Goal: Task Accomplishment & Management: Complete application form

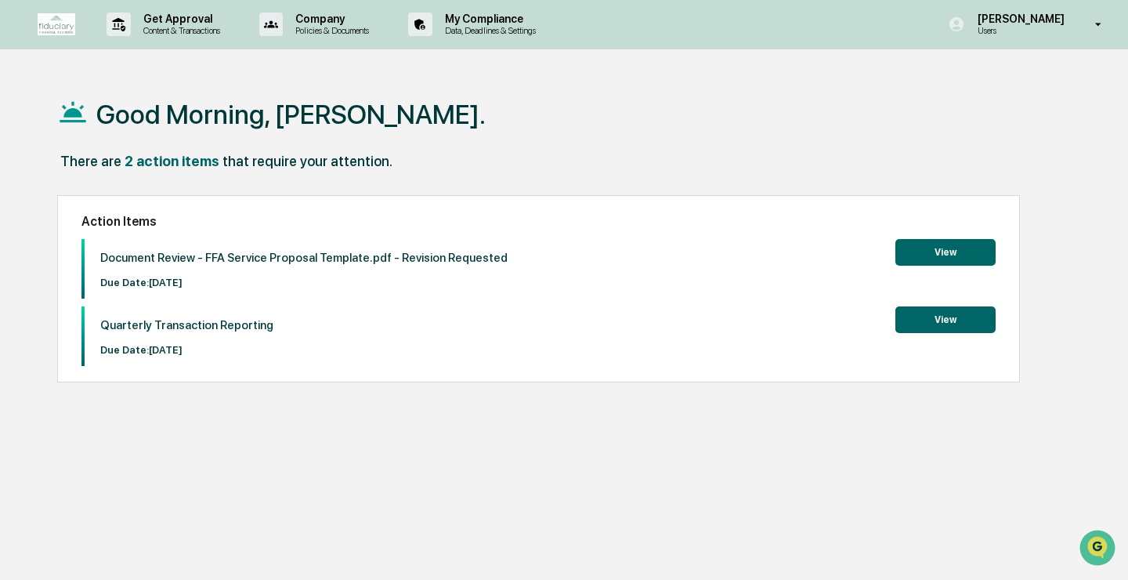
click at [197, 258] on p "Document Review - FFA Service Proposal Template.pdf - Revision Requested" at bounding box center [303, 258] width 407 height 14
click at [175, 342] on div "Quarterly Transaction Reporting Due Date: [DATE]" at bounding box center [179, 336] width 189 height 60
click at [197, 30] on p "Content & Transactions" at bounding box center [179, 30] width 97 height 11
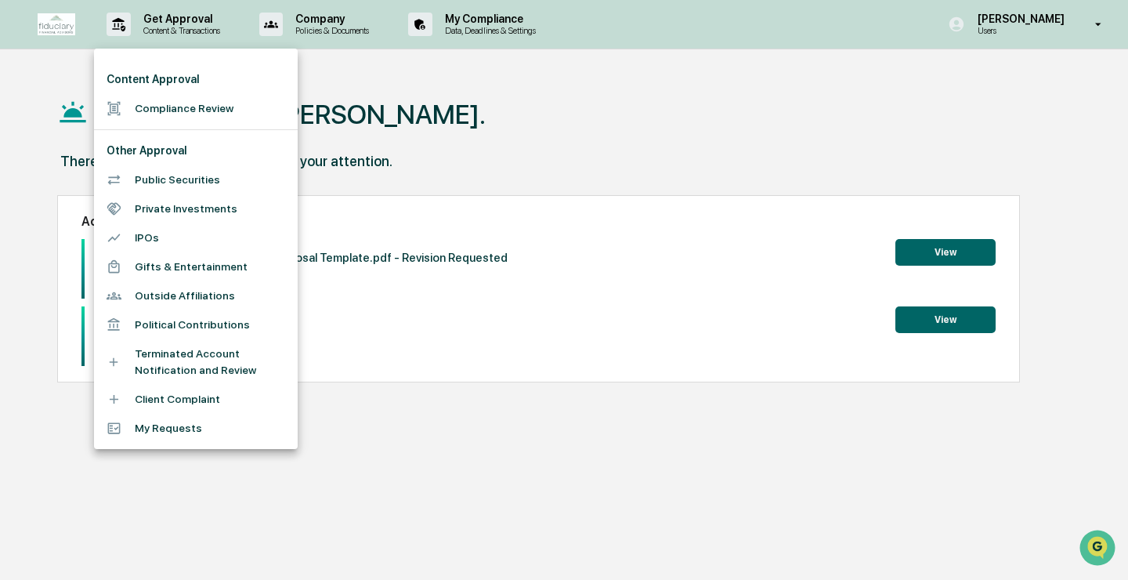
click at [515, 23] on div at bounding box center [564, 290] width 1128 height 580
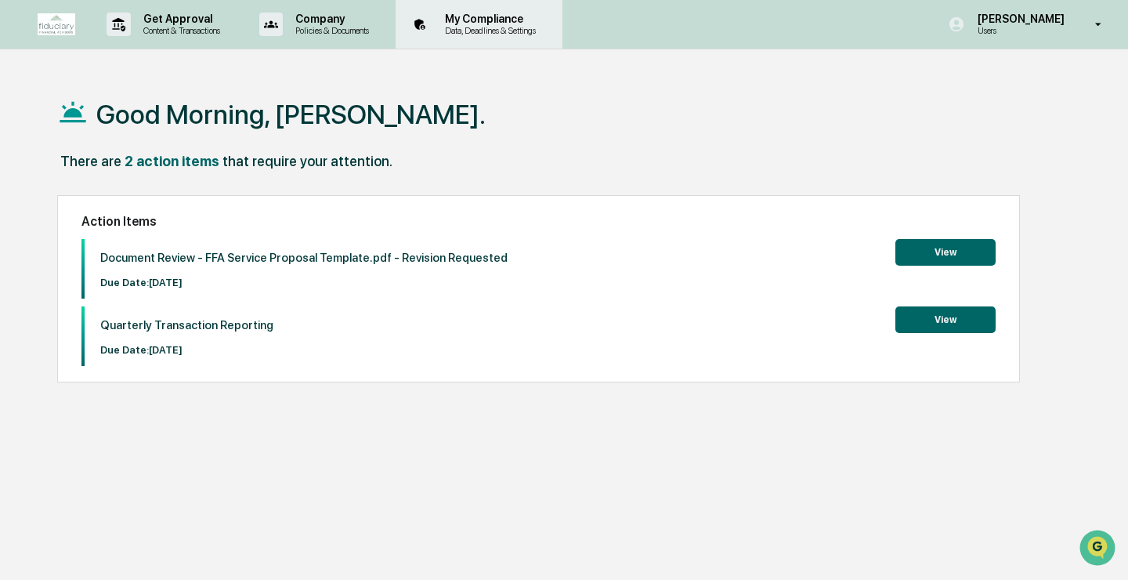
click at [528, 25] on p "Data, Deadlines & Settings" at bounding box center [487, 30] width 111 height 11
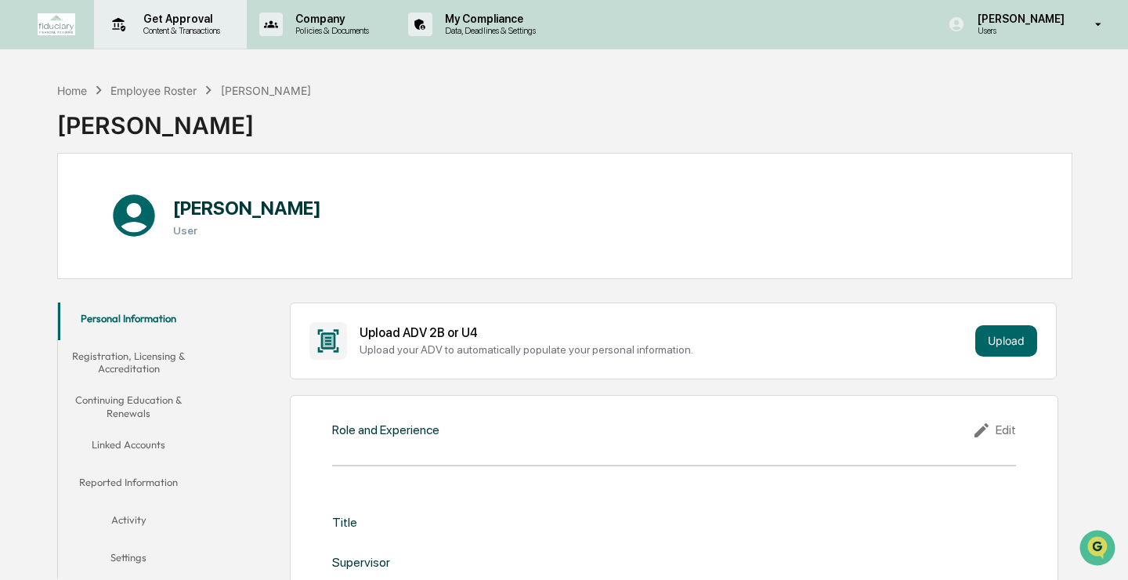
click at [183, 22] on p "Get Approval" at bounding box center [179, 19] width 97 height 13
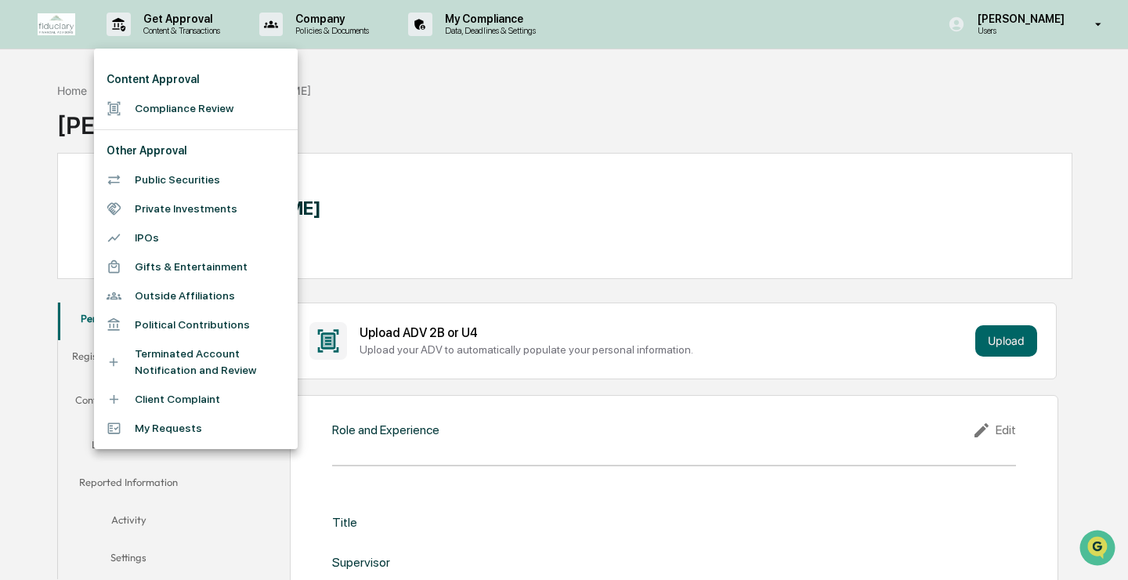
click at [182, 435] on li "My Requests" at bounding box center [196, 427] width 204 height 29
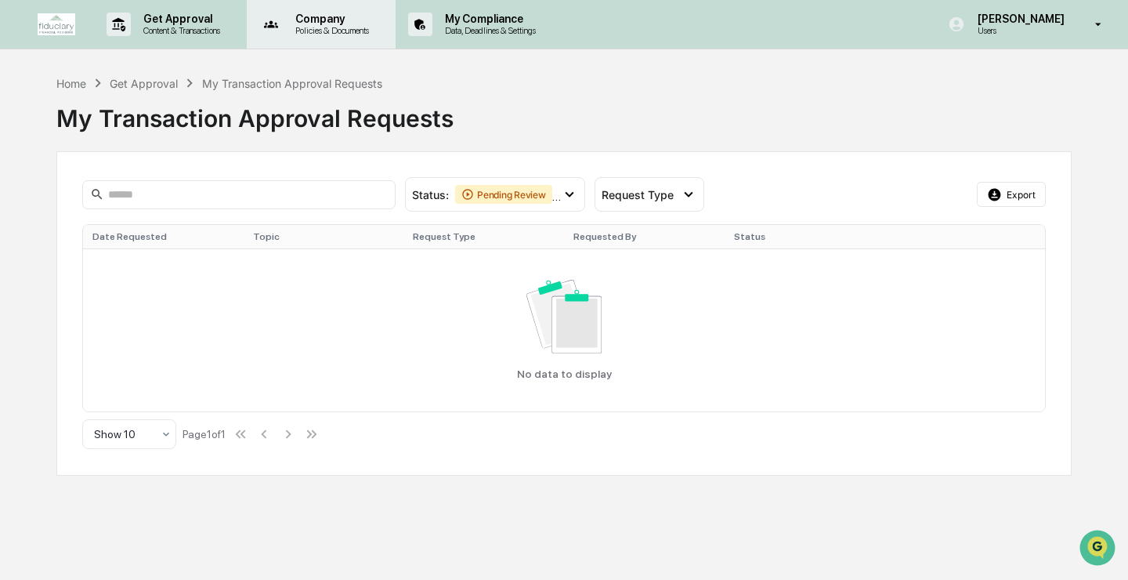
click at [356, 22] on p "Company" at bounding box center [330, 19] width 94 height 13
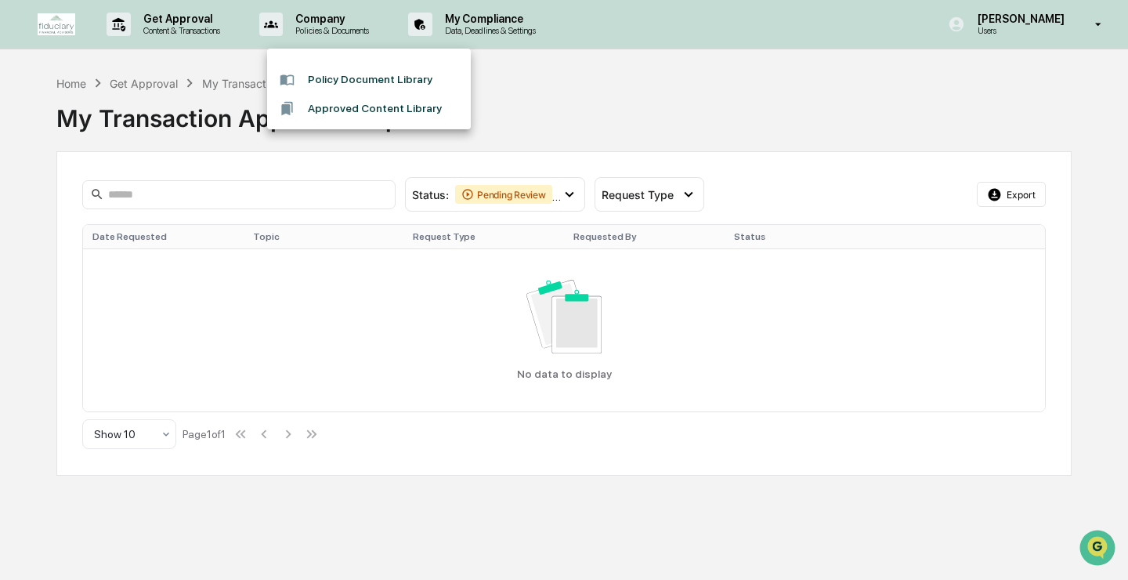
click at [503, 16] on div at bounding box center [564, 290] width 1128 height 580
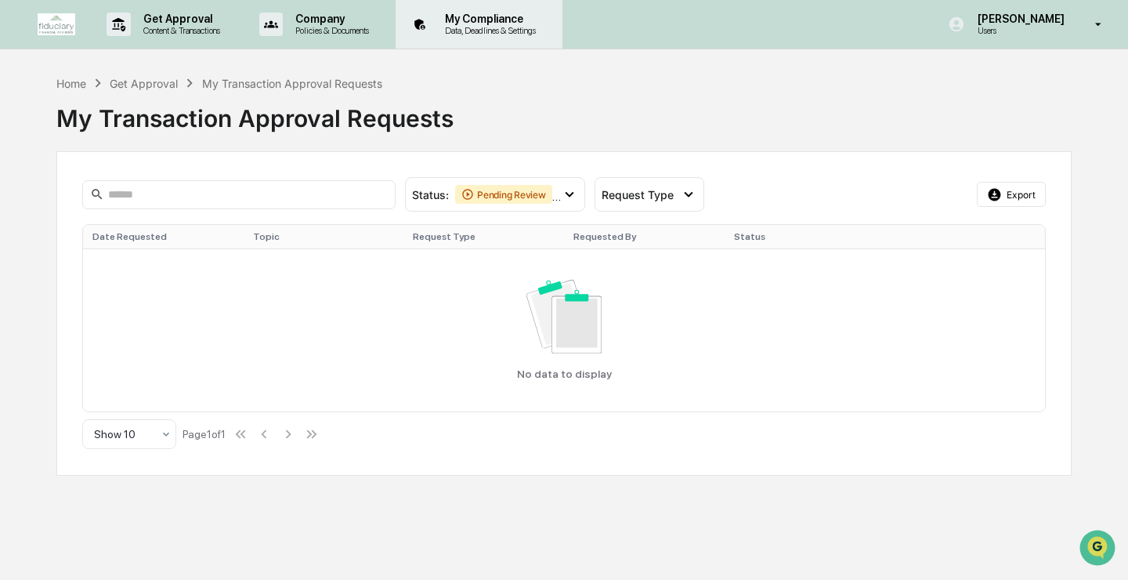
click at [483, 31] on p "Data, Deadlines & Settings" at bounding box center [487, 30] width 111 height 11
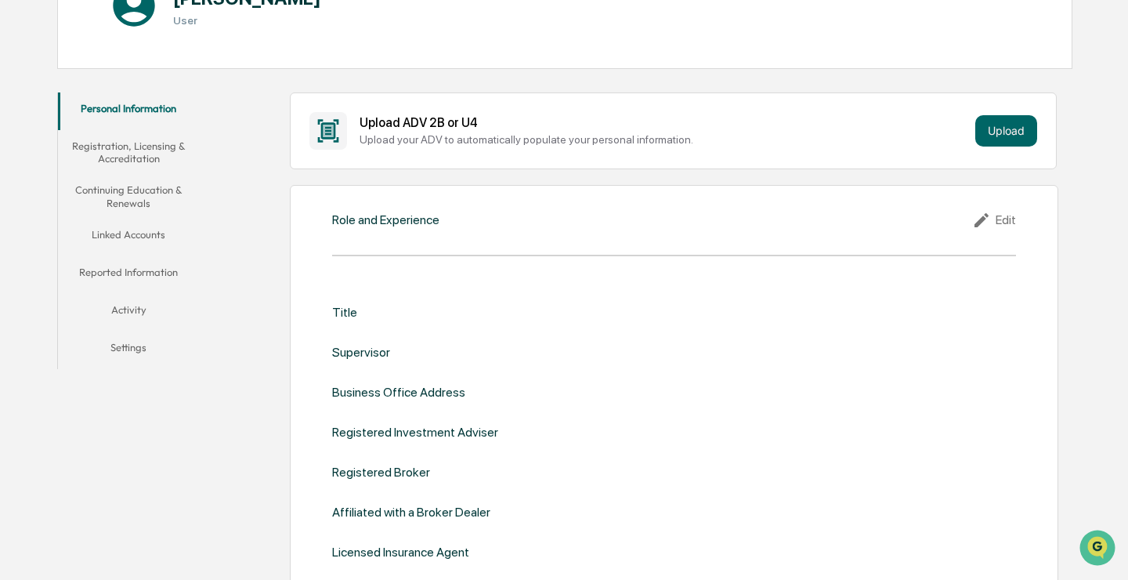
scroll to position [211, 0]
click at [136, 234] on button "Linked Accounts" at bounding box center [128, 237] width 141 height 38
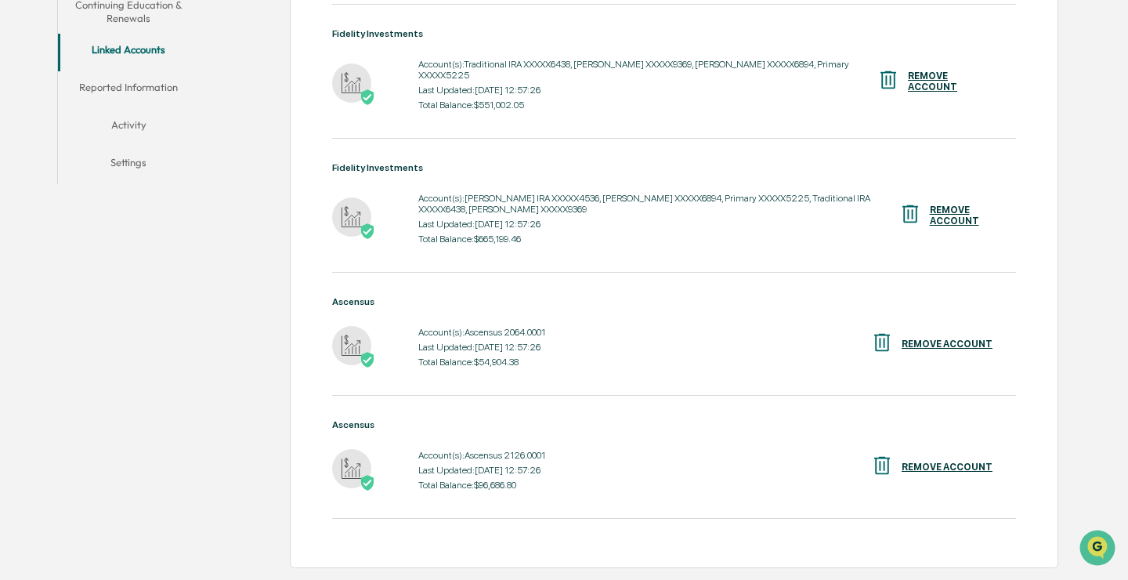
scroll to position [378, 0]
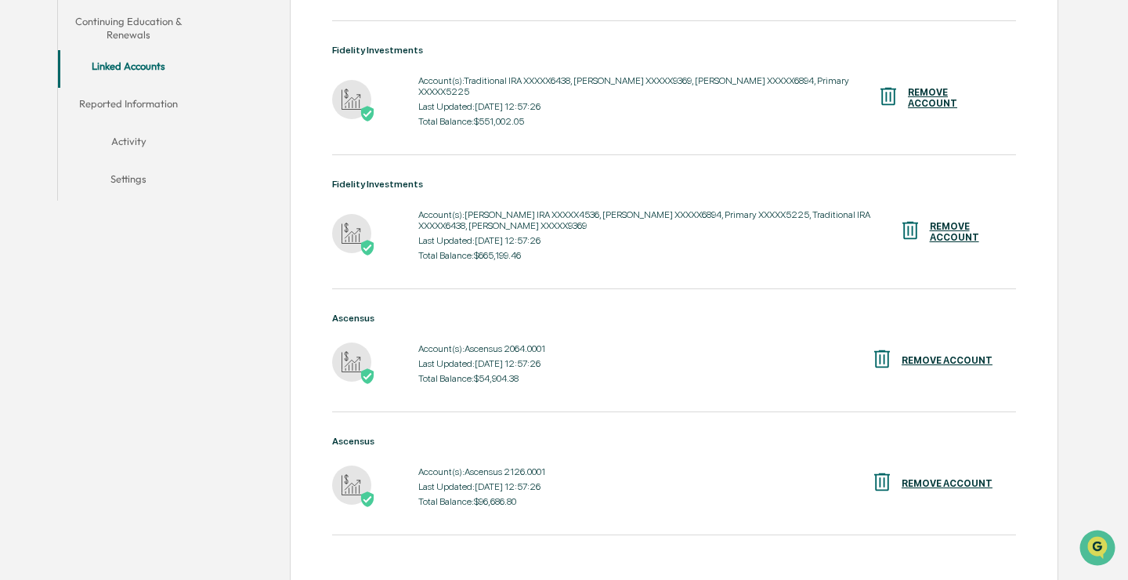
click at [921, 99] on div "REMOVE ACCOUNT" at bounding box center [950, 98] width 85 height 22
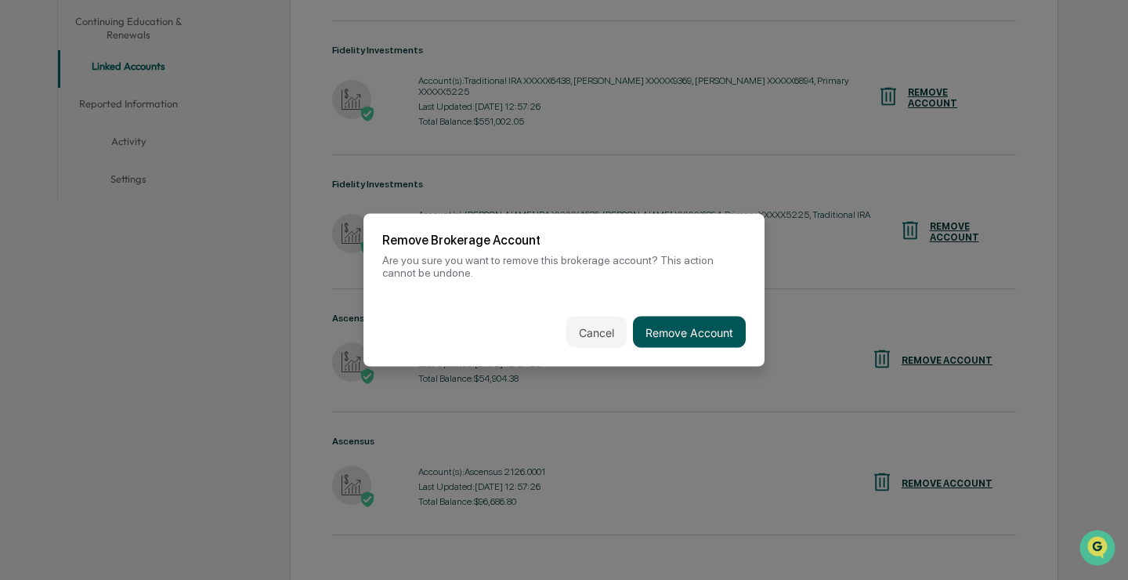
click at [686, 331] on button "Remove Account" at bounding box center [689, 331] width 113 height 31
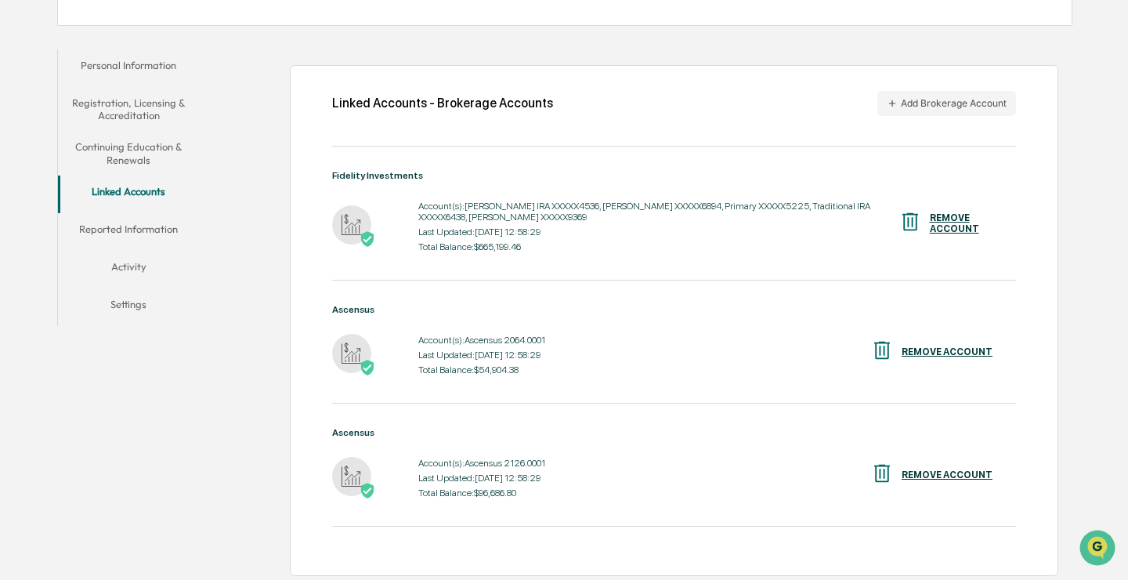
scroll to position [0, 0]
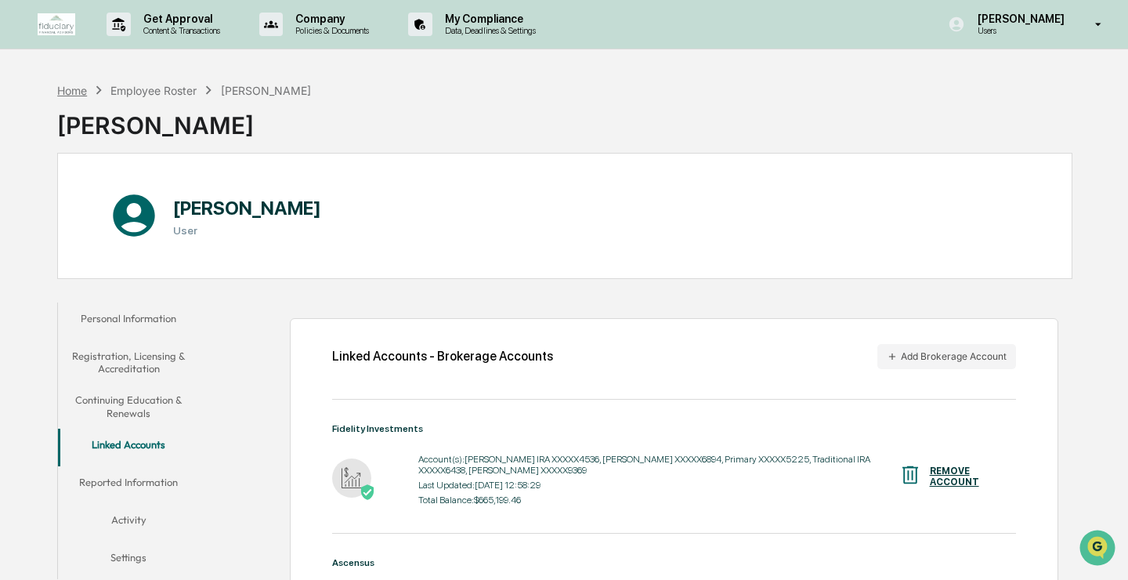
click at [74, 87] on div "Home" at bounding box center [72, 90] width 30 height 13
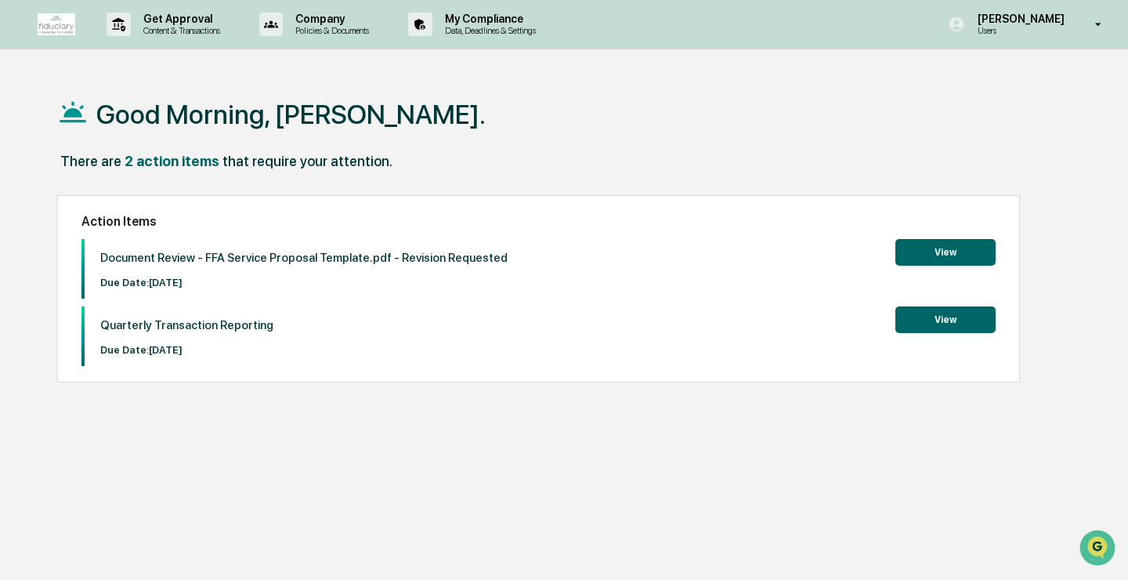
click at [937, 325] on button "View" at bounding box center [945, 319] width 100 height 27
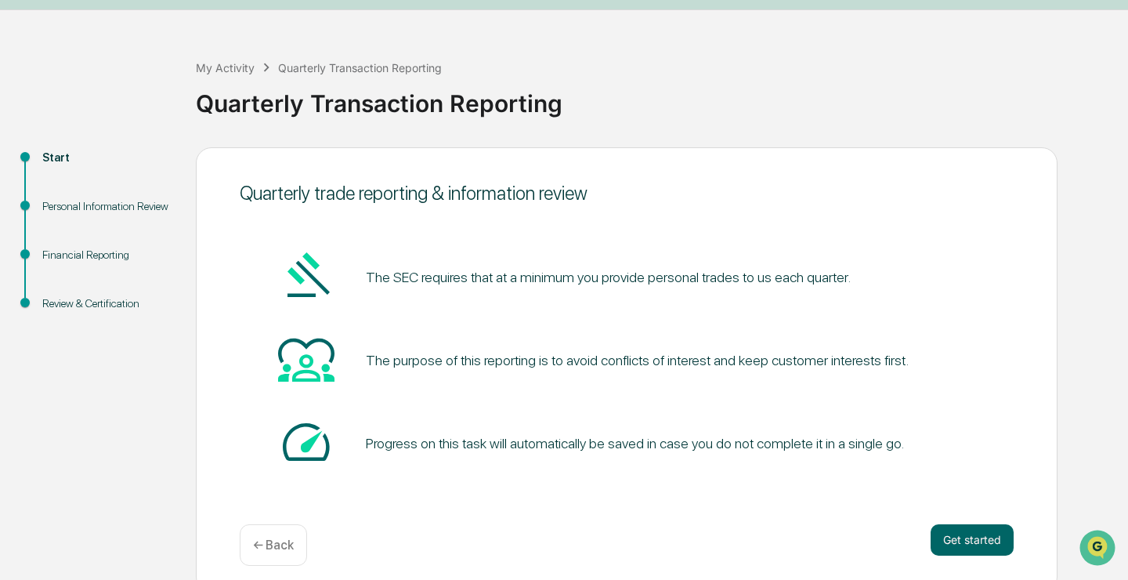
scroll to position [52, 0]
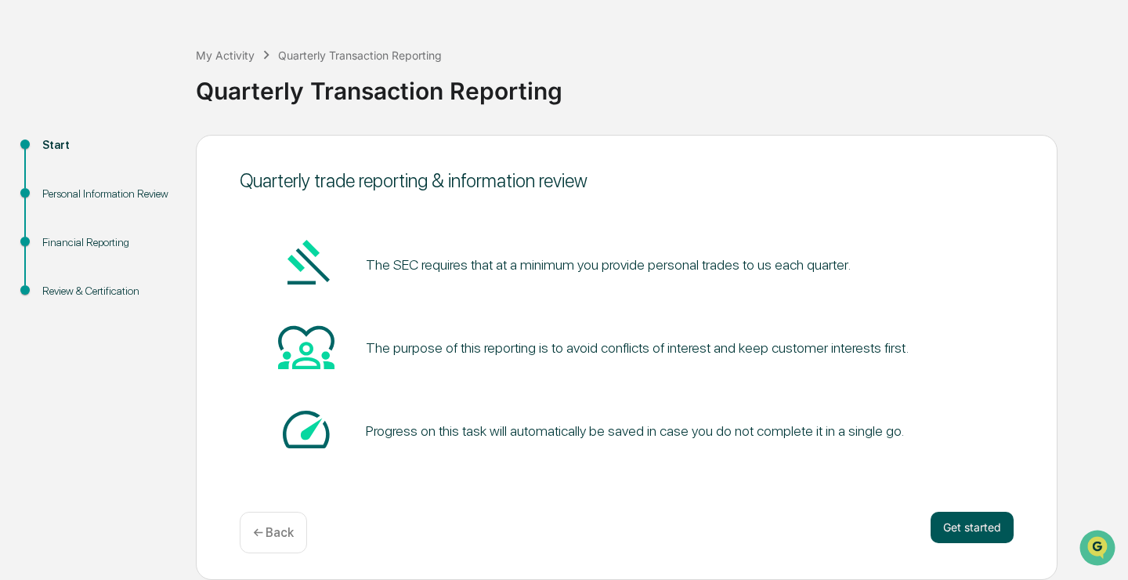
click at [968, 522] on button "Get started" at bounding box center [971, 526] width 83 height 31
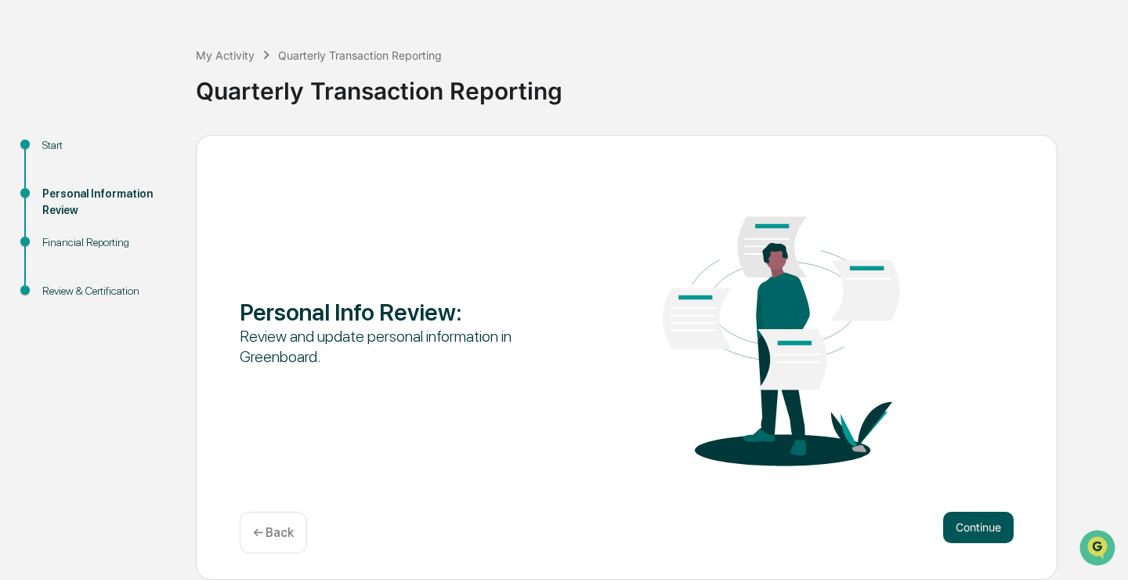
click at [962, 518] on button "Continue" at bounding box center [978, 526] width 70 height 31
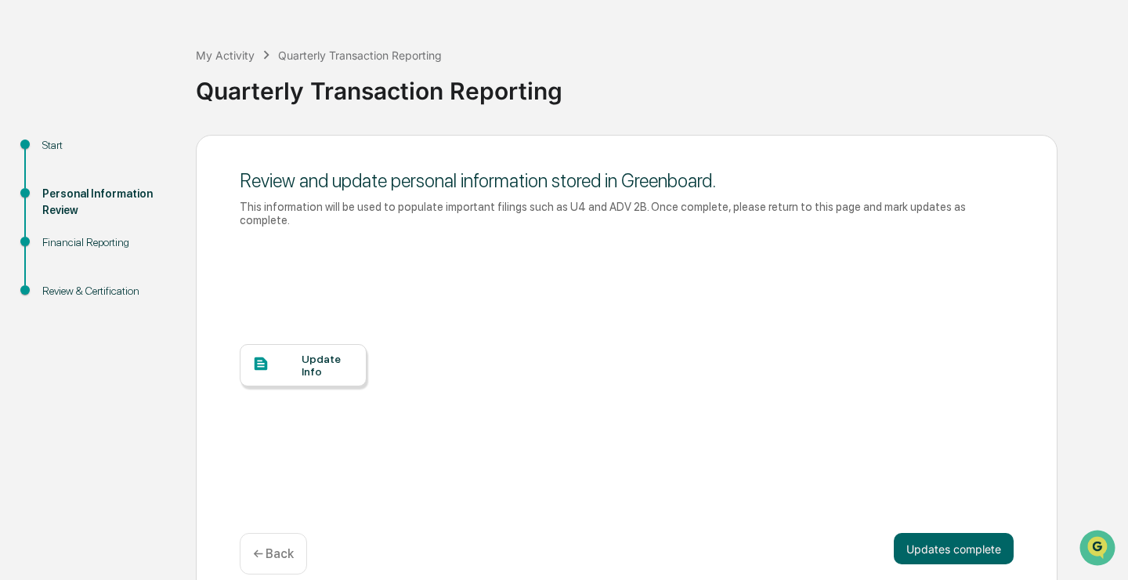
click at [334, 375] on div "Update Info" at bounding box center [327, 364] width 52 height 25
click at [924, 543] on button "Updates complete" at bounding box center [954, 548] width 120 height 31
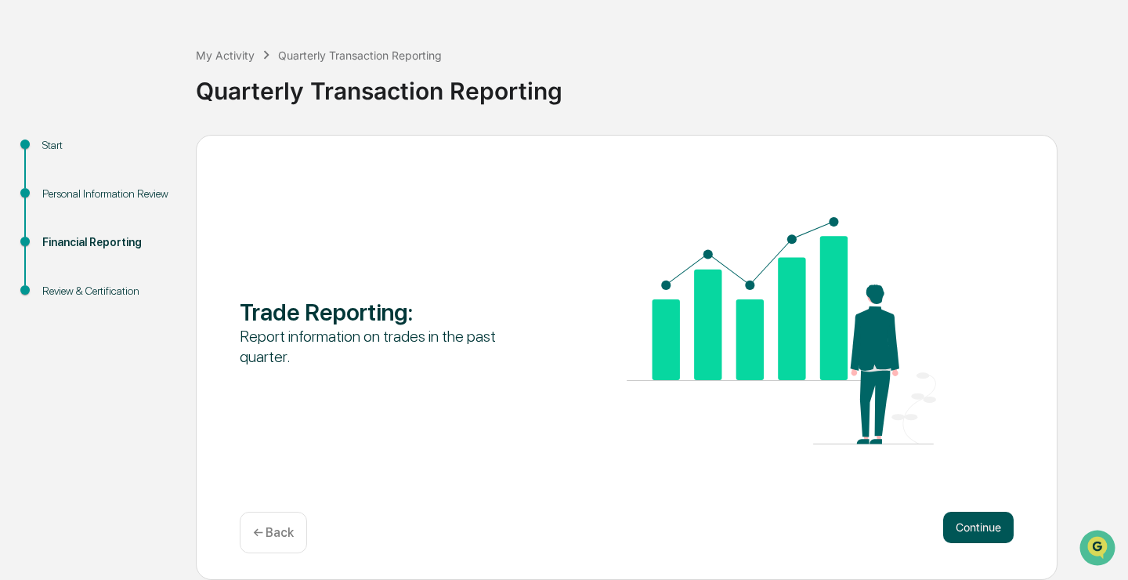
click at [977, 525] on button "Continue" at bounding box center [978, 526] width 70 height 31
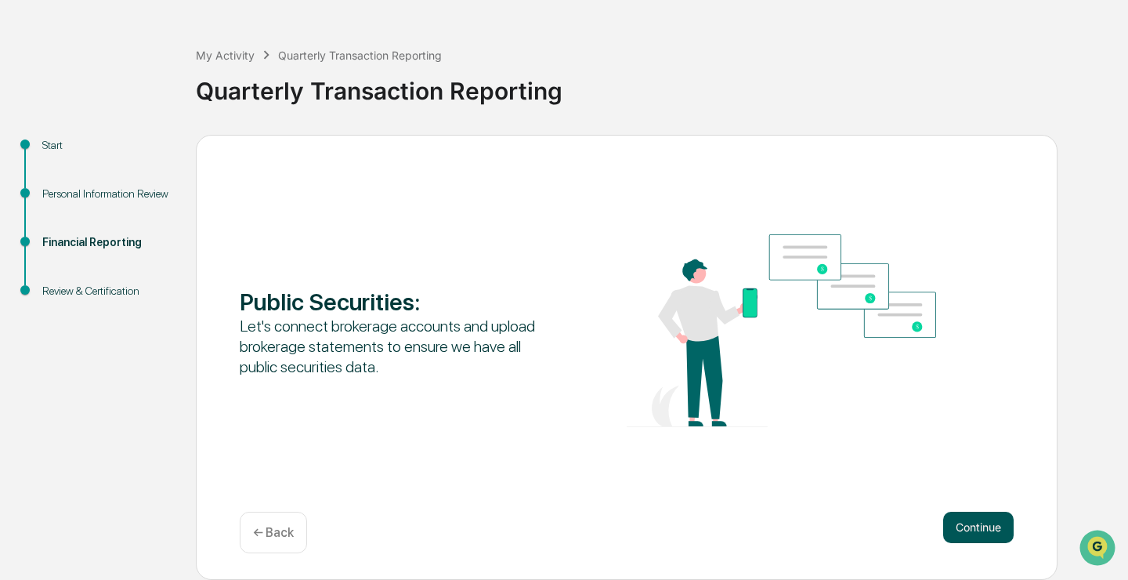
click at [971, 517] on button "Continue" at bounding box center [978, 526] width 70 height 31
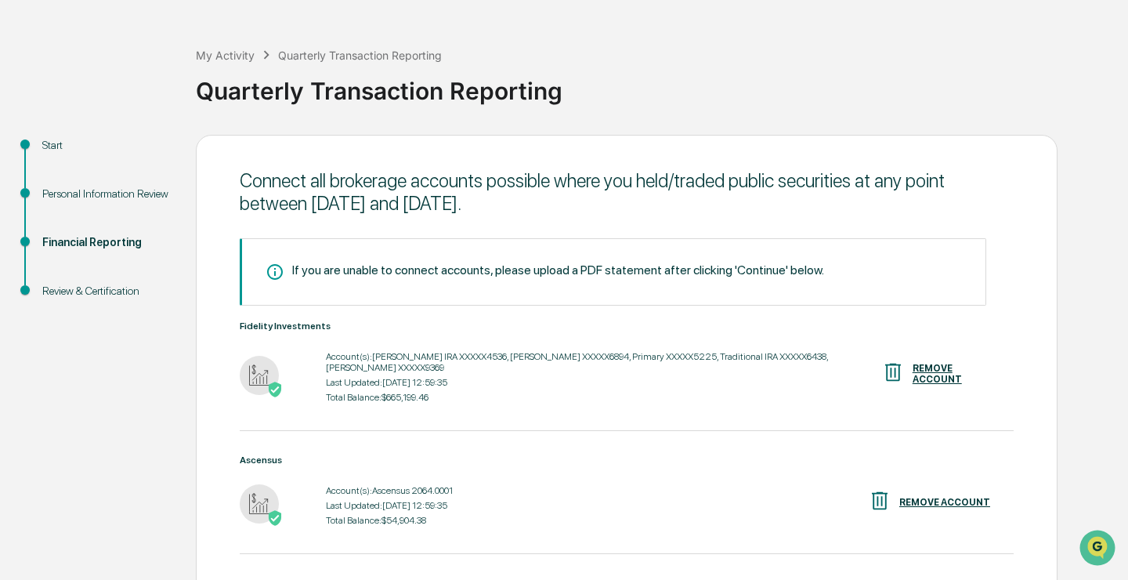
scroll to position [280, 0]
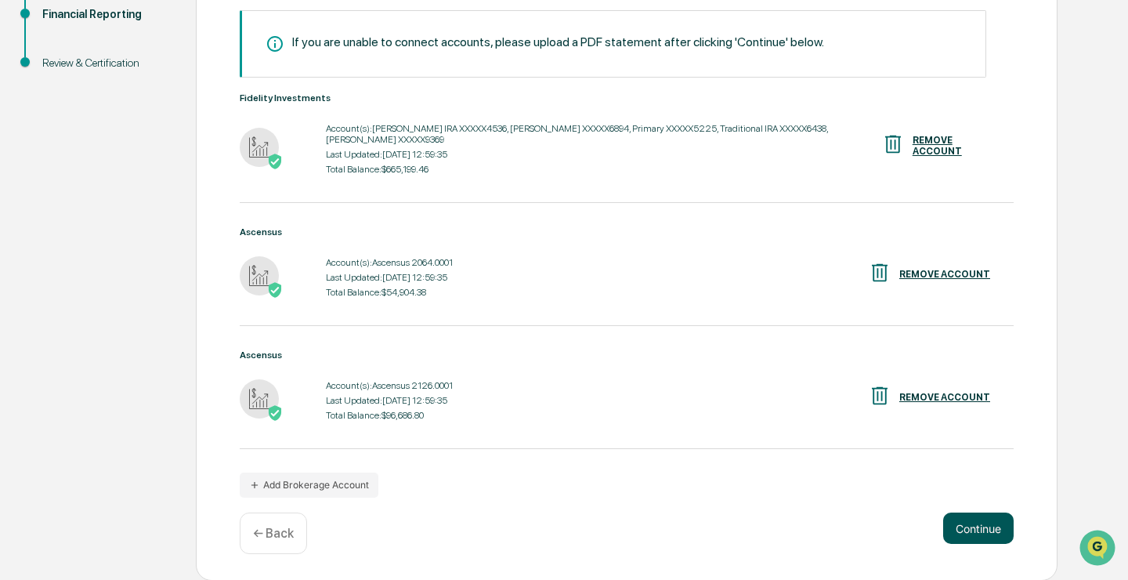
click at [972, 525] on button "Continue" at bounding box center [978, 527] width 70 height 31
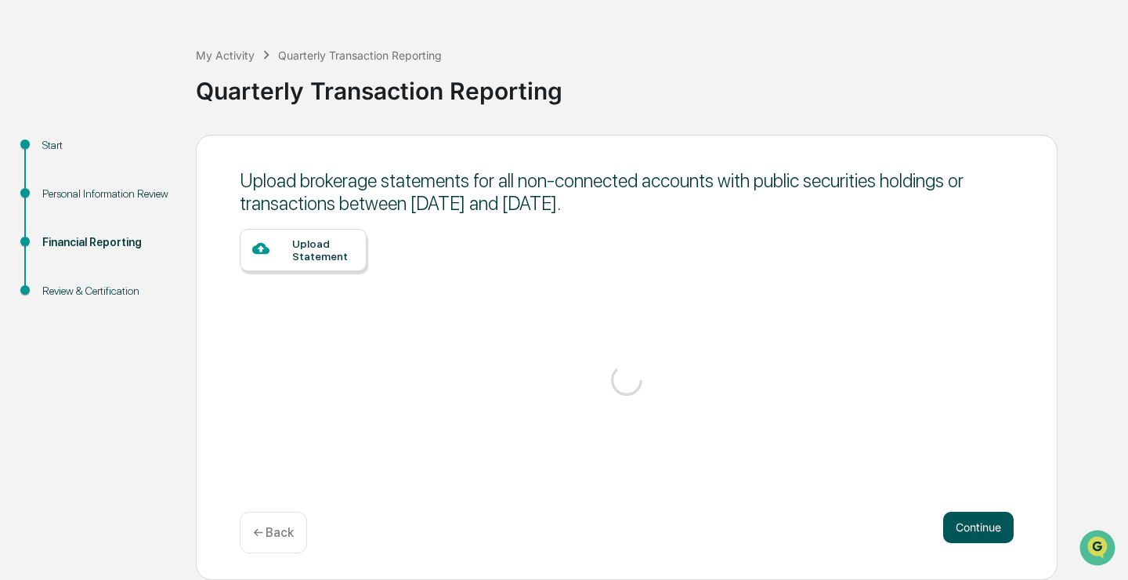
scroll to position [52, 0]
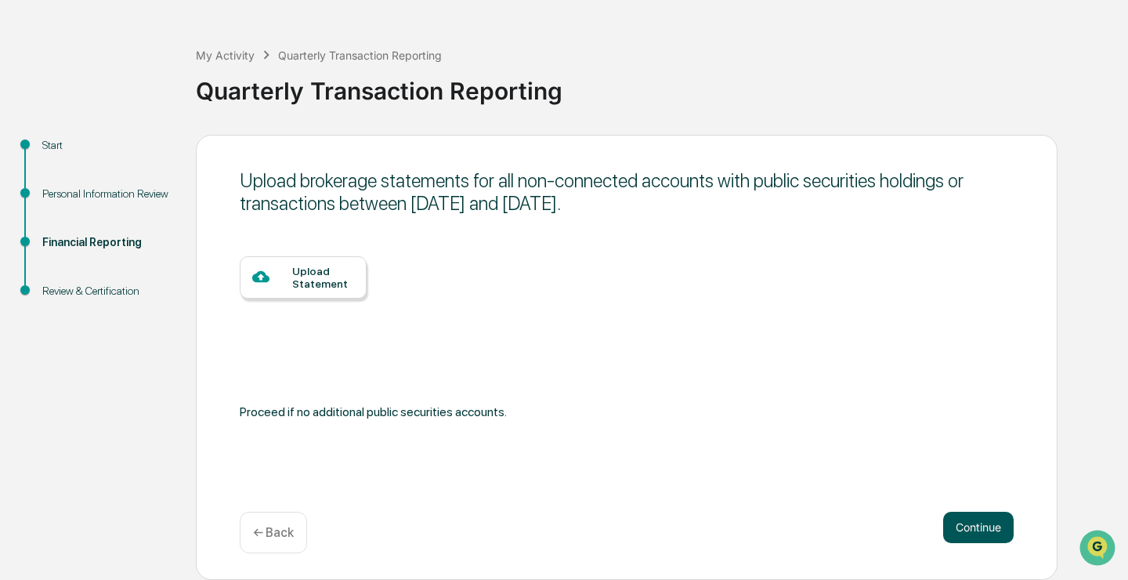
click at [978, 522] on button "Continue" at bounding box center [978, 526] width 70 height 31
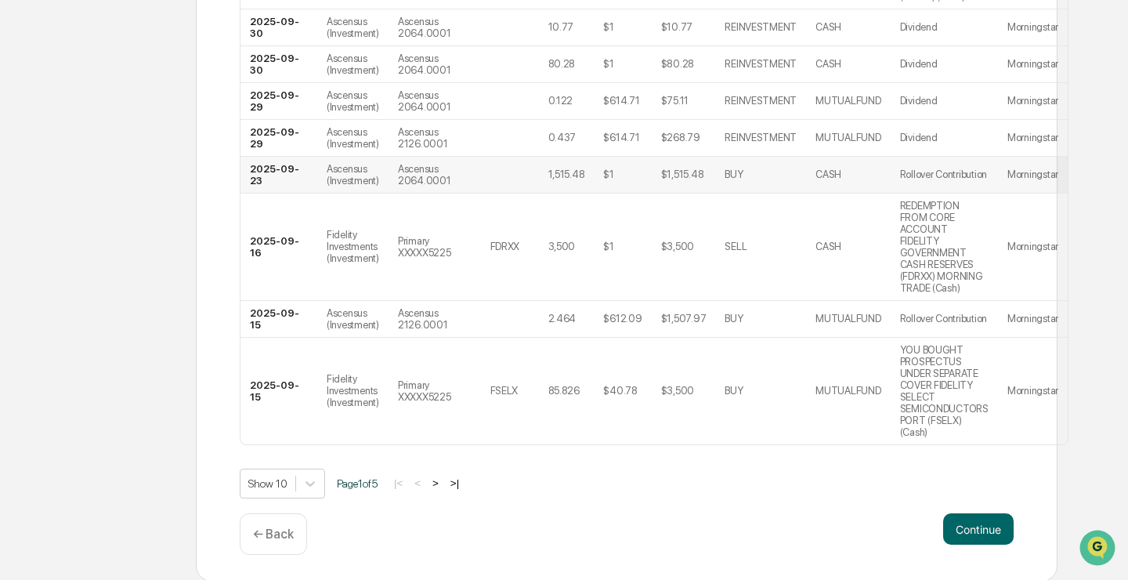
scroll to position [501, 0]
click at [977, 533] on button "Continue" at bounding box center [978, 526] width 70 height 31
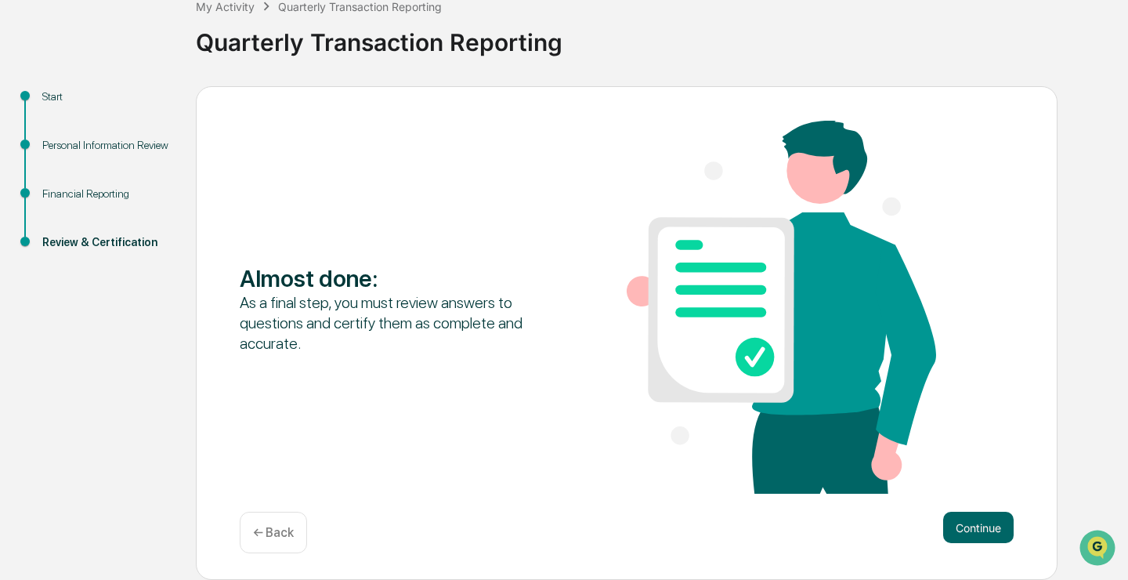
scroll to position [101, 0]
click at [998, 529] on button "Continue" at bounding box center [978, 526] width 70 height 31
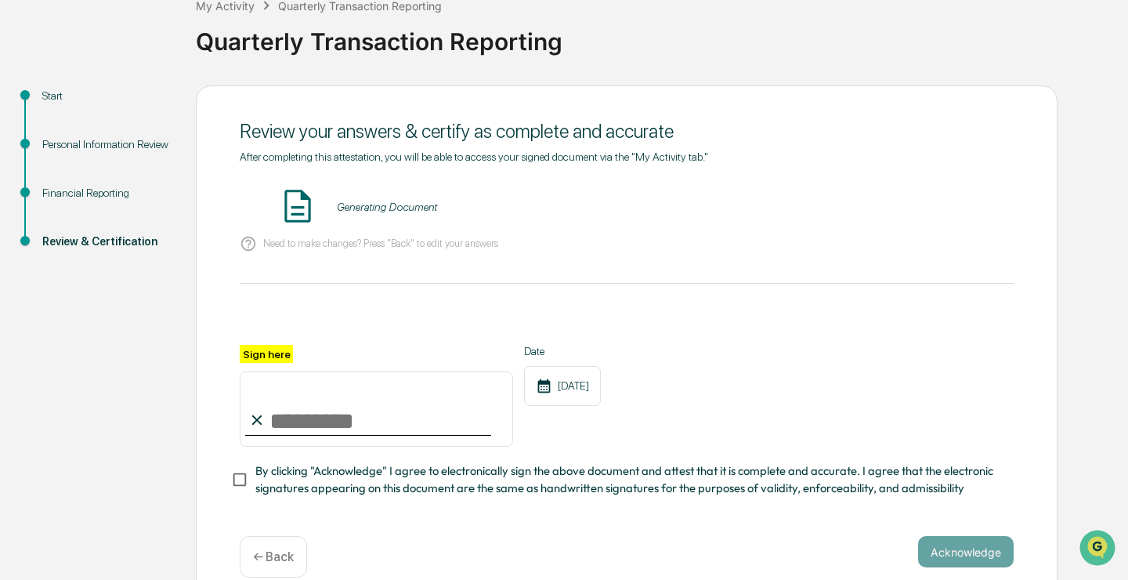
scroll to position [125, 0]
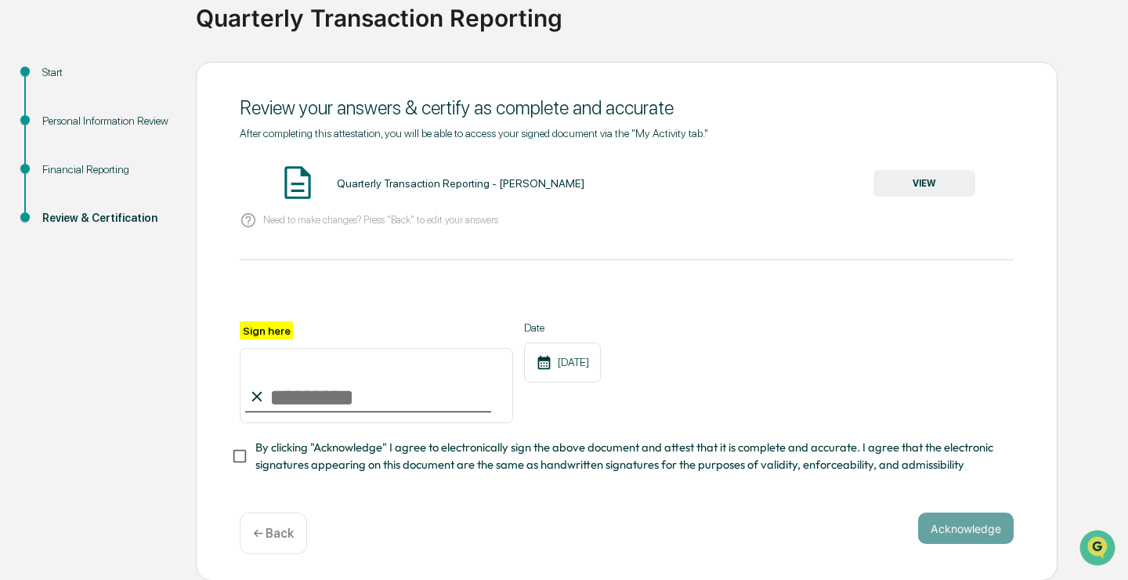
click at [918, 184] on button "VIEW" at bounding box center [924, 183] width 102 height 27
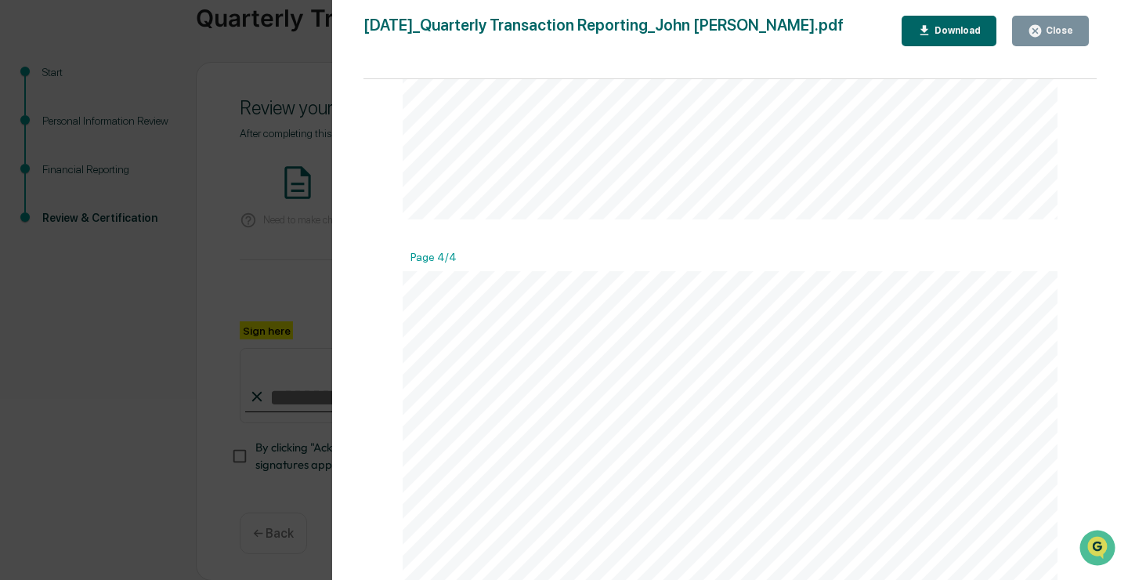
scroll to position [3394, 0]
click at [1049, 26] on div "Close" at bounding box center [1057, 30] width 31 height 11
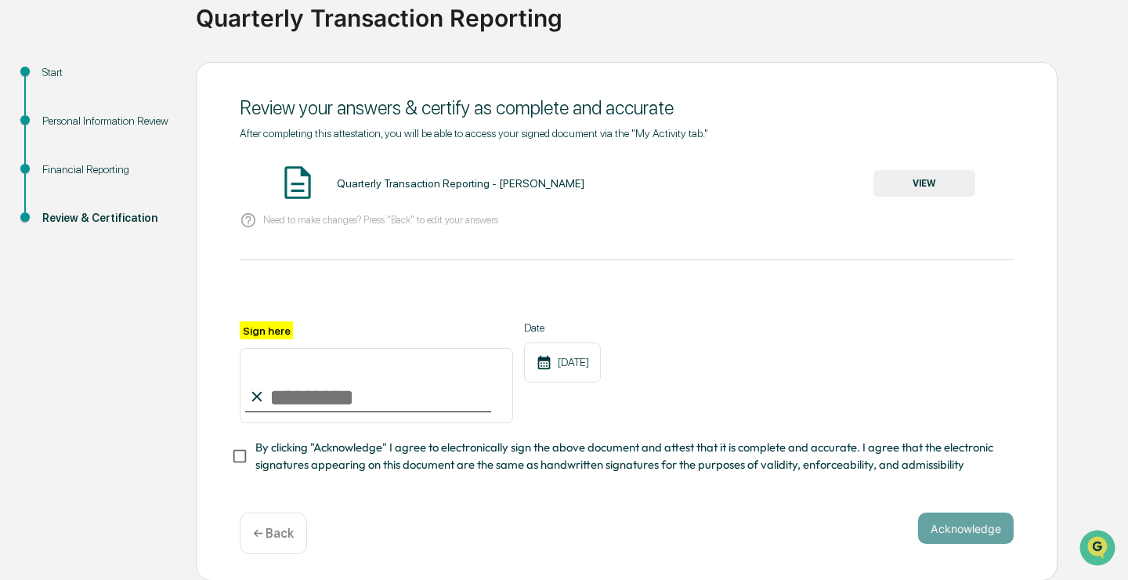
scroll to position [125, 0]
click at [276, 398] on input "Sign here" at bounding box center [376, 385] width 273 height 75
type input "**********"
click at [982, 528] on button "Acknowledge" at bounding box center [966, 527] width 96 height 31
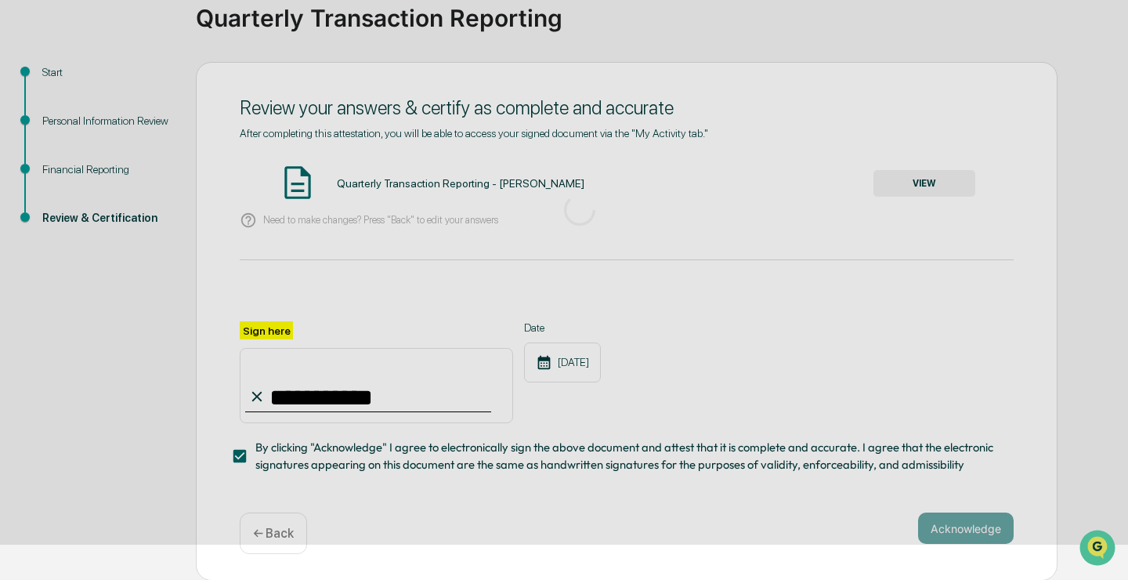
scroll to position [52, 0]
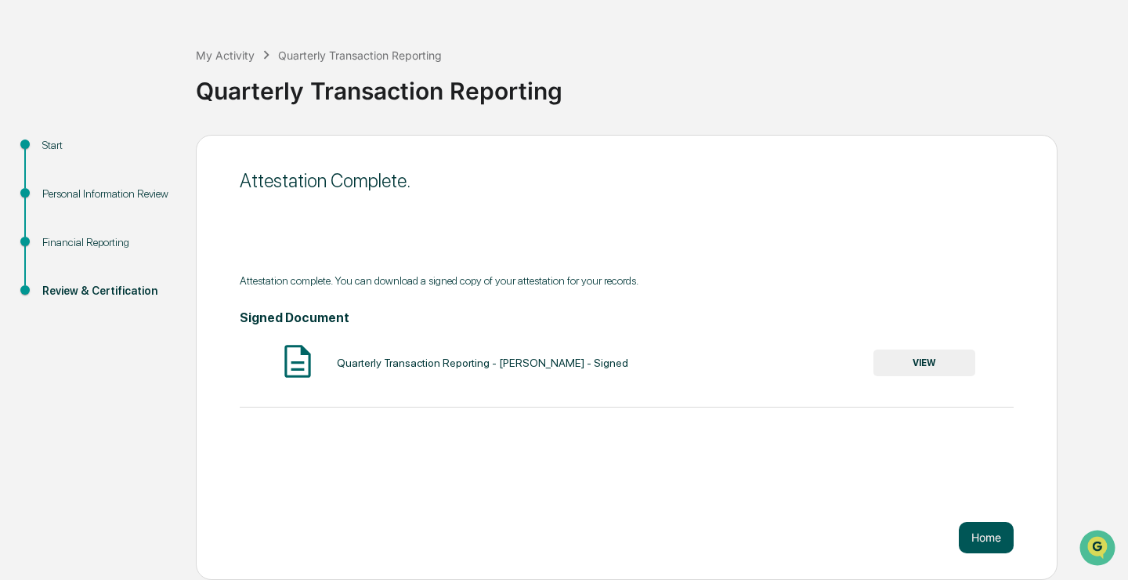
click at [996, 537] on button "Home" at bounding box center [986, 537] width 55 height 31
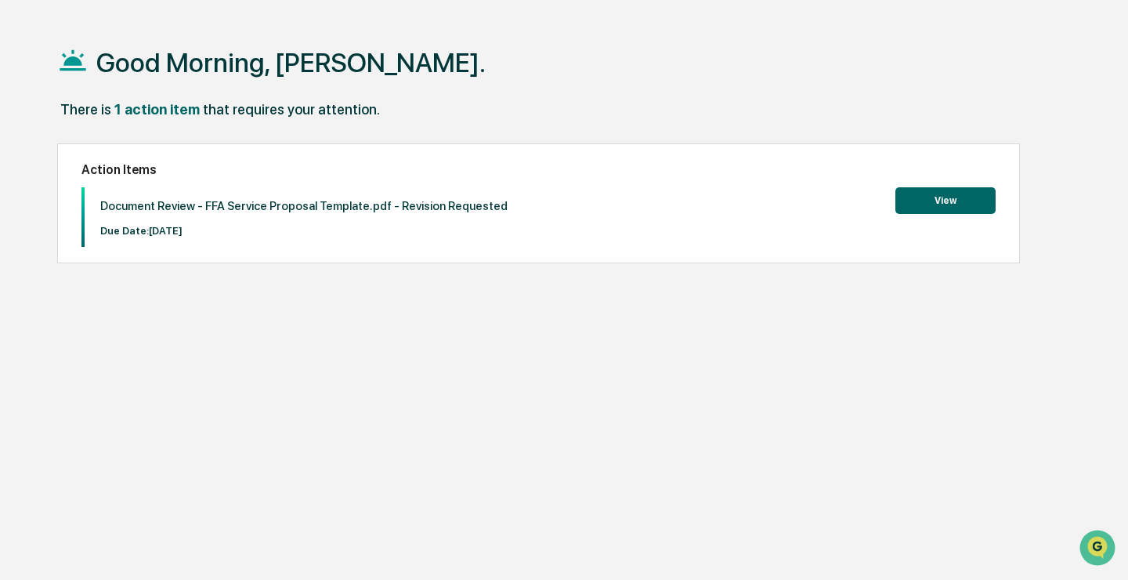
click at [943, 196] on button "View" at bounding box center [945, 200] width 100 height 27
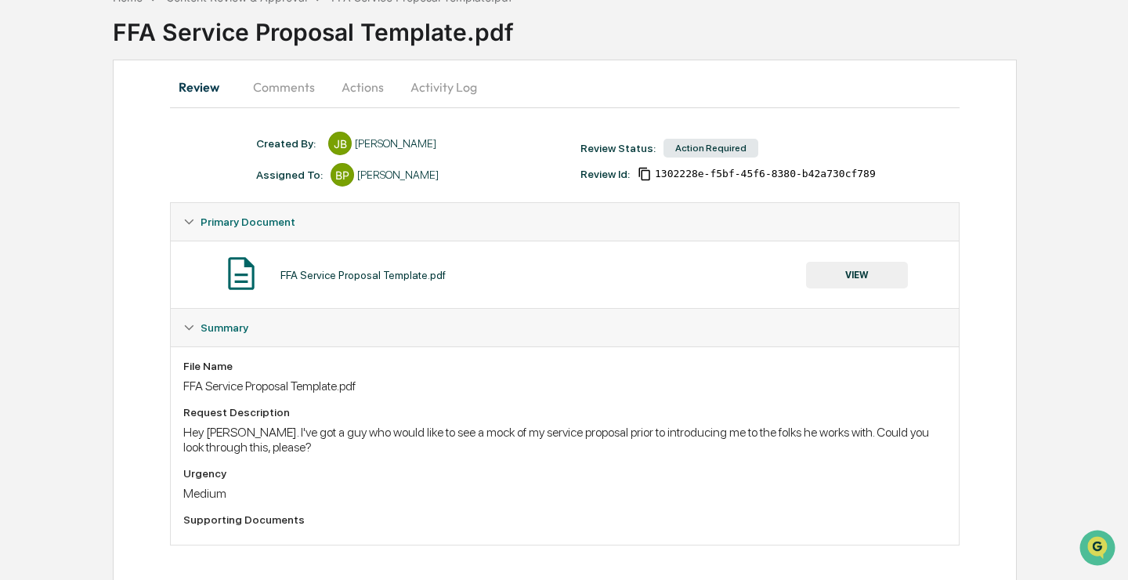
scroll to position [100, 0]
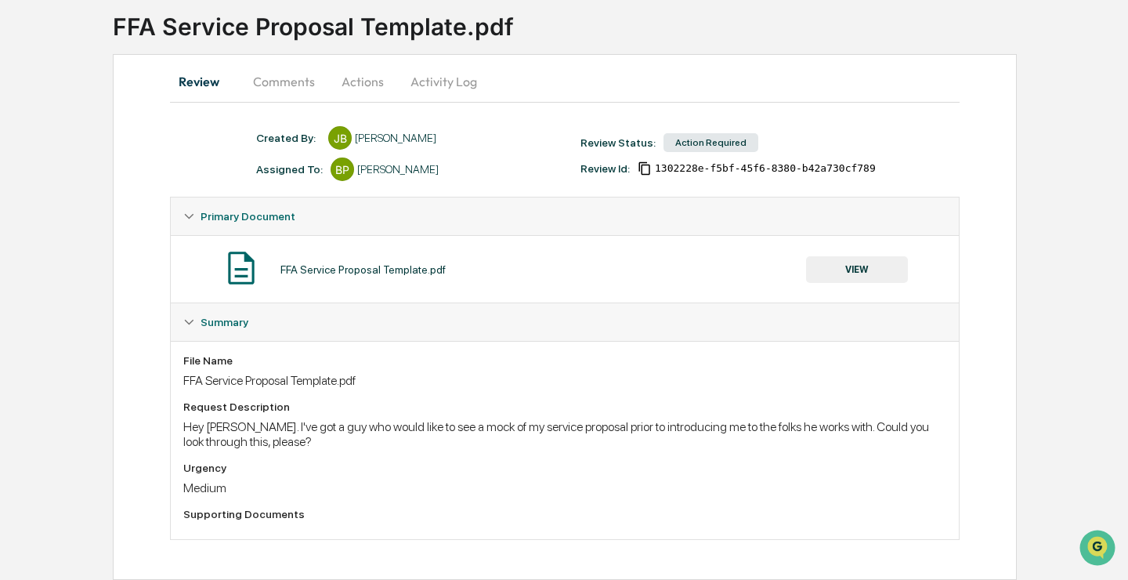
click at [412, 427] on div "Hey Brook. I've got a guy who would like to see a mock of my service proposal p…" at bounding box center [564, 434] width 763 height 30
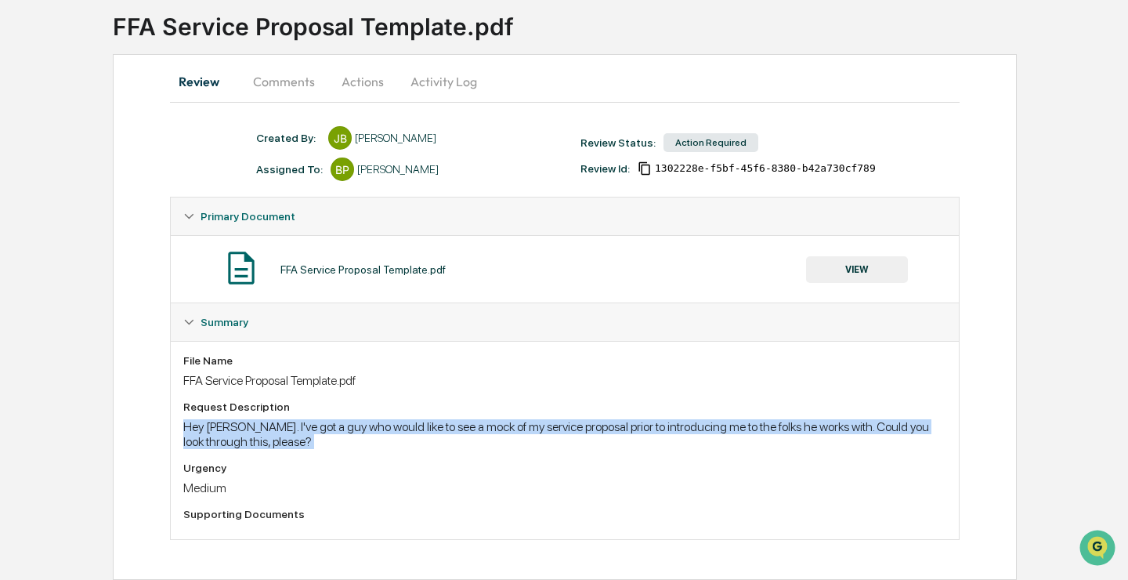
click at [412, 427] on div "Hey Brook. I've got a guy who would like to see a mock of my service proposal p…" at bounding box center [564, 434] width 763 height 30
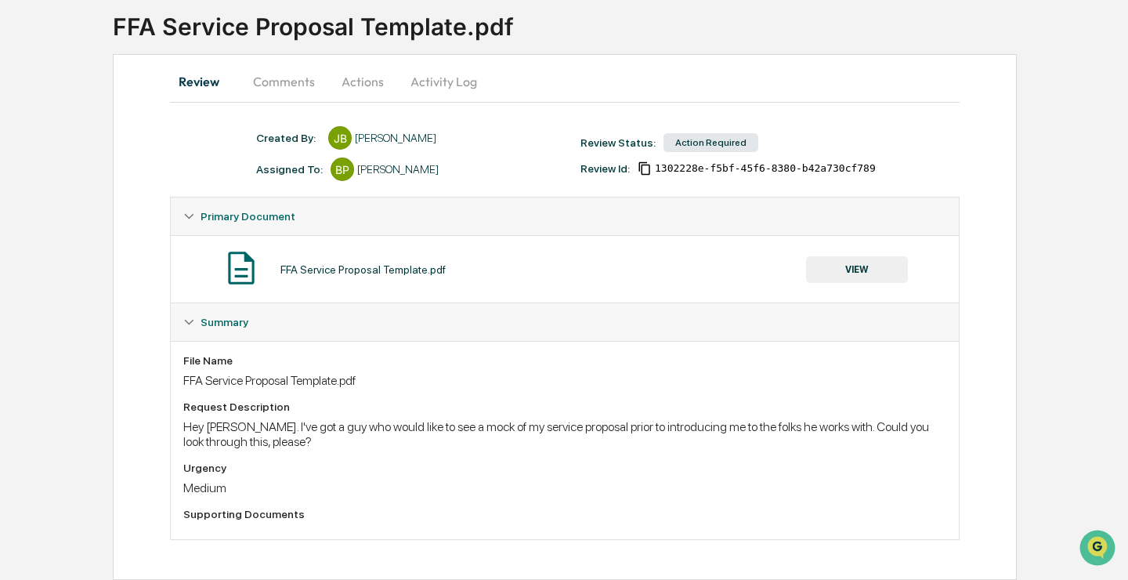
click at [366, 433] on div "Hey Brook. I've got a guy who would like to see a mock of my service proposal p…" at bounding box center [564, 434] width 763 height 30
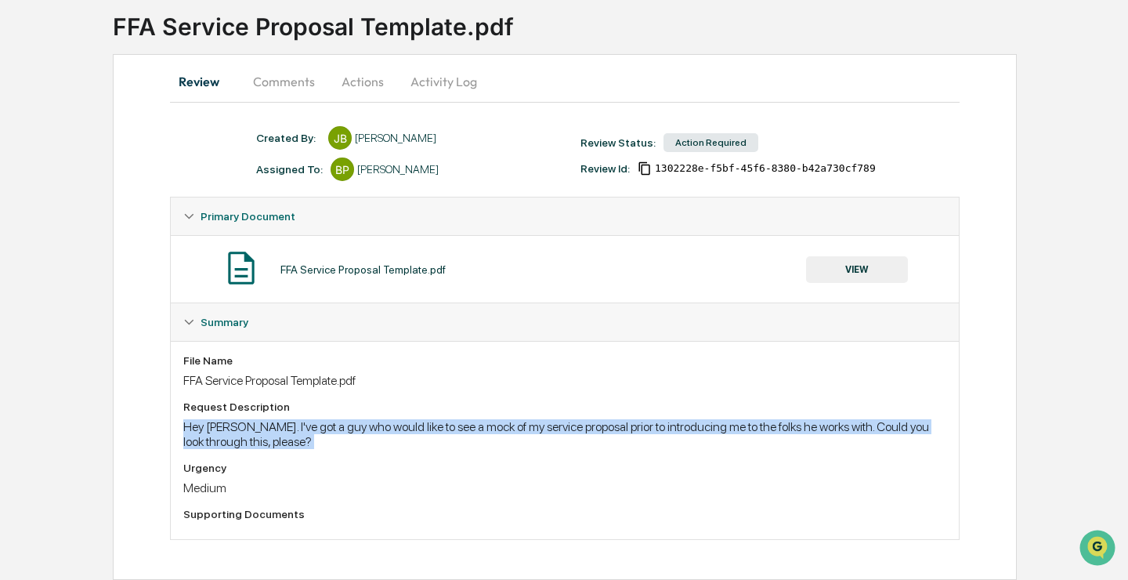
click at [366, 433] on div "Hey Brook. I've got a guy who would like to see a mock of my service proposal p…" at bounding box center [564, 434] width 763 height 30
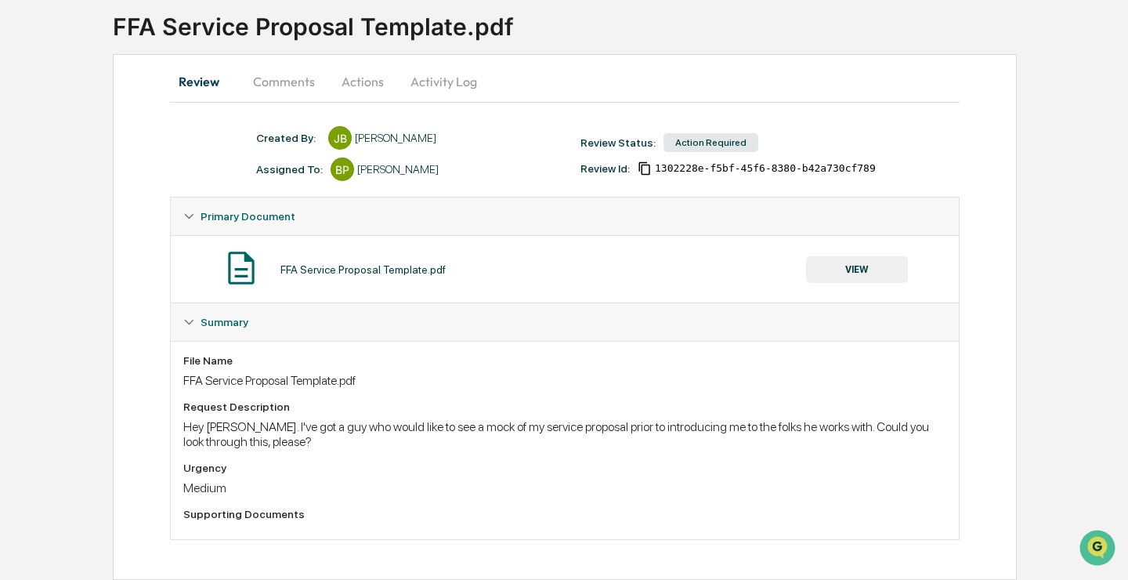
click at [272, 77] on button "Comments" at bounding box center [283, 82] width 87 height 38
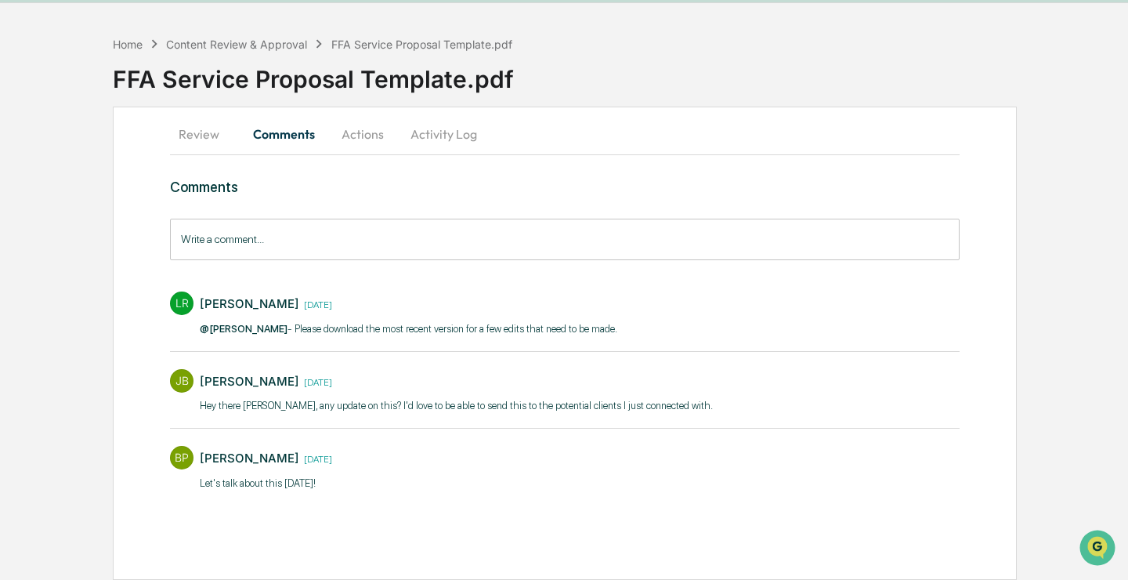
scroll to position [44, 0]
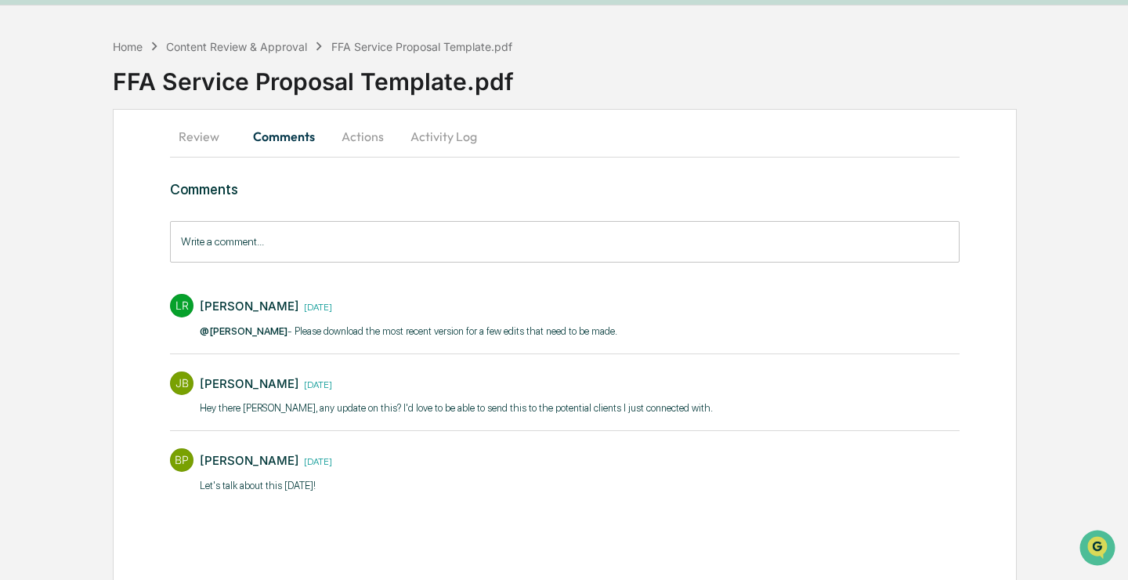
click at [358, 134] on button "Actions" at bounding box center [362, 136] width 70 height 38
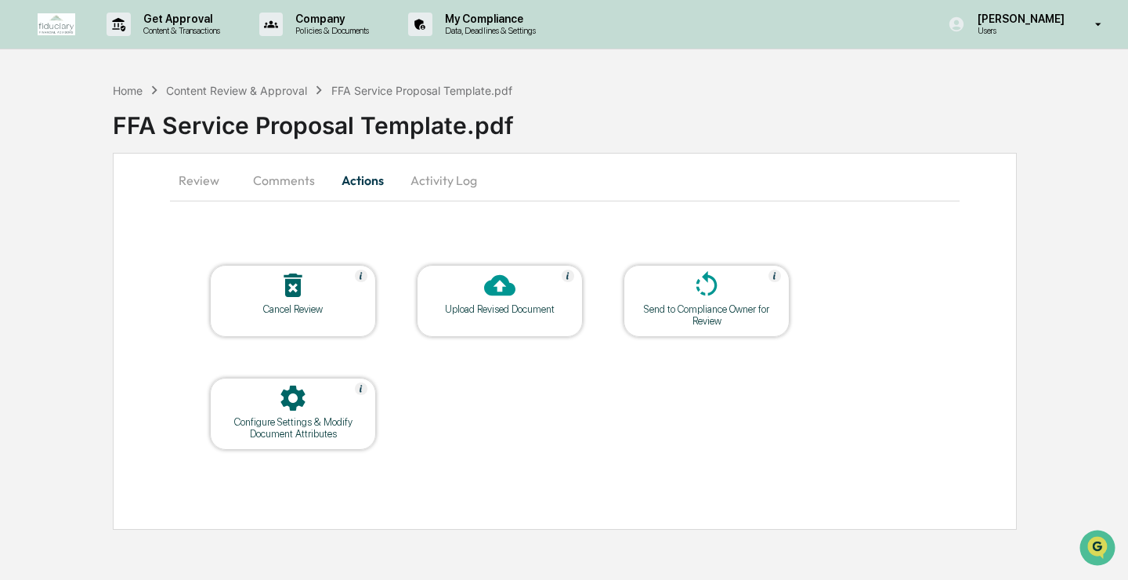
click at [433, 182] on button "Activity Log" at bounding box center [444, 180] width 92 height 38
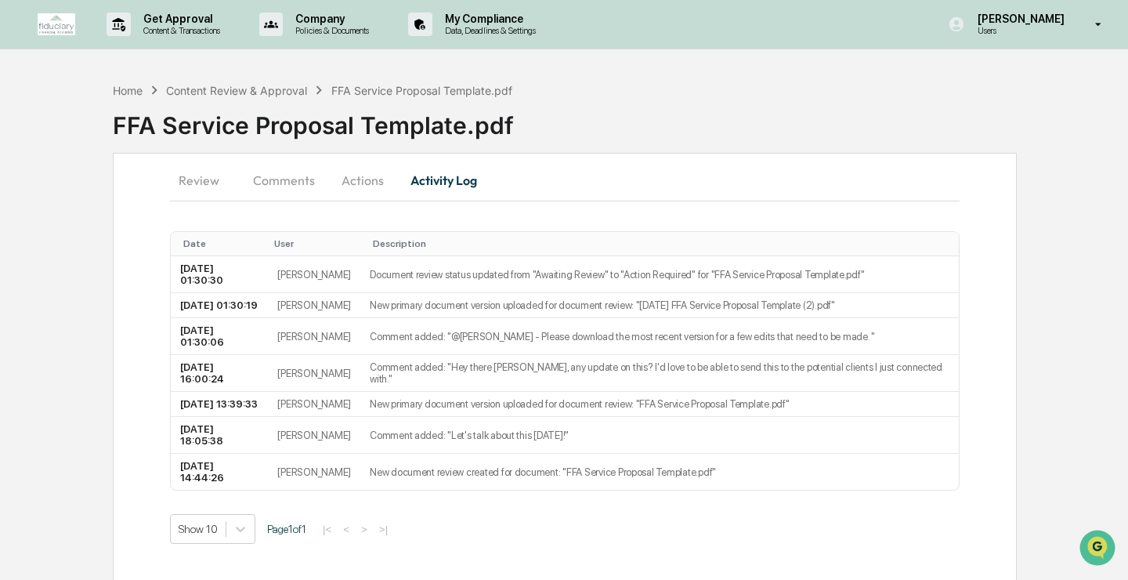
click at [352, 187] on button "Actions" at bounding box center [362, 180] width 70 height 38
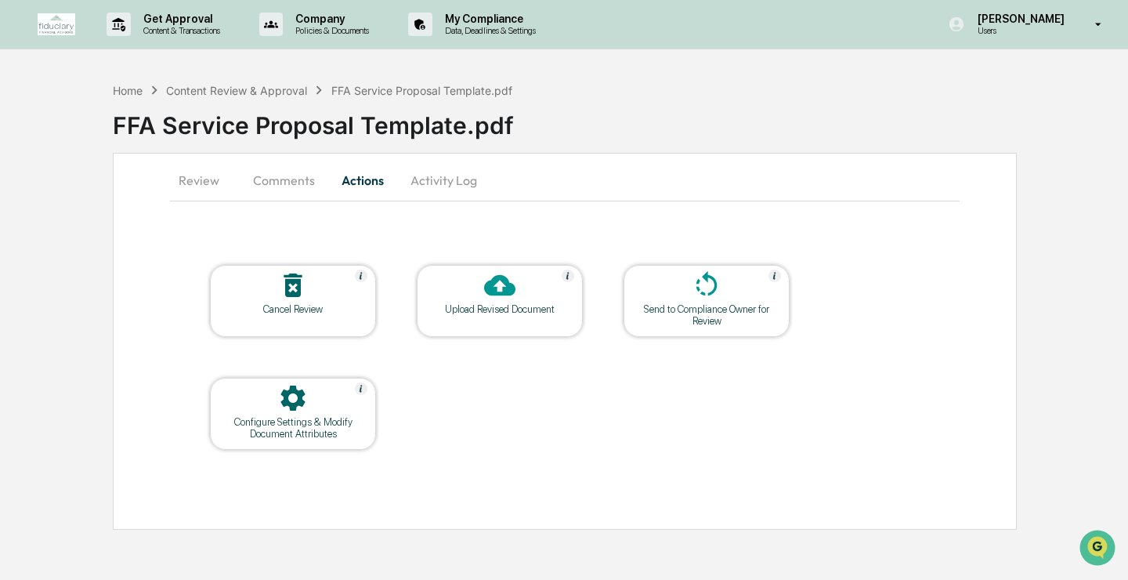
click at [263, 184] on button "Comments" at bounding box center [283, 180] width 87 height 38
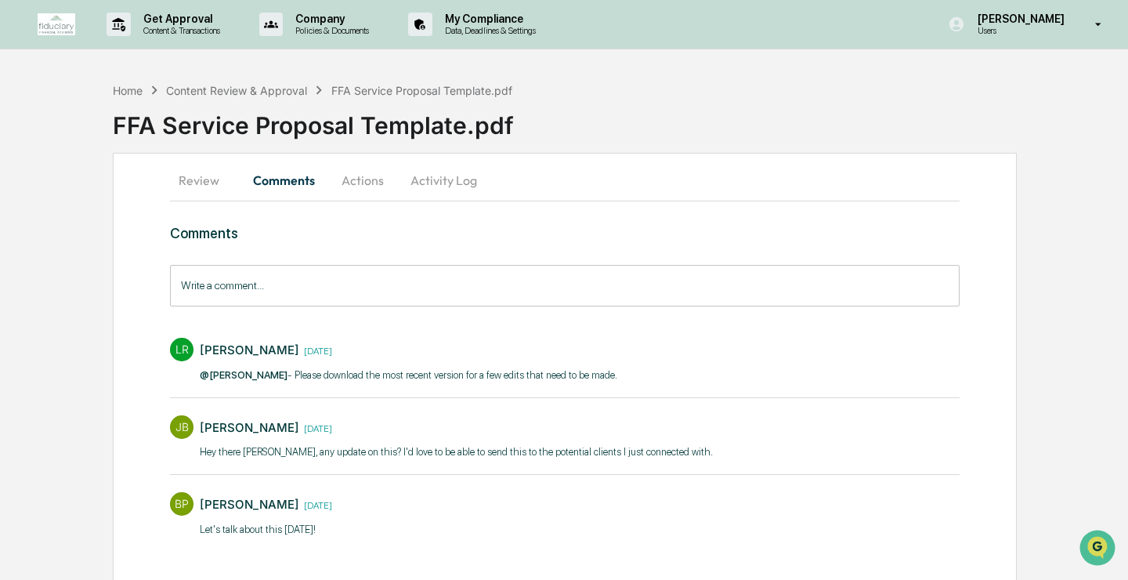
click at [347, 188] on button "Actions" at bounding box center [362, 180] width 70 height 38
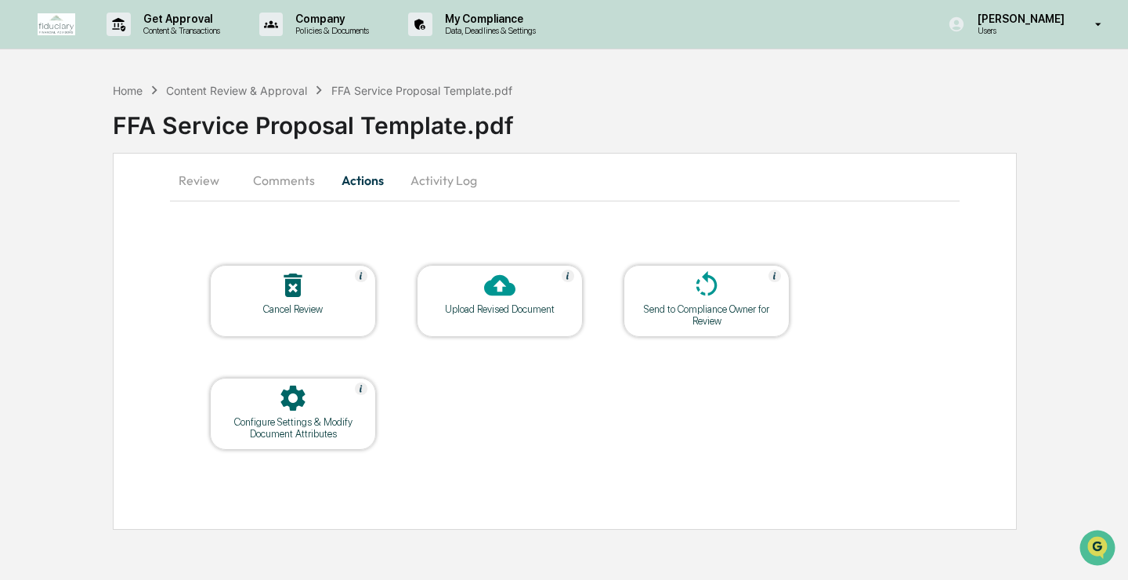
click at [293, 178] on button "Comments" at bounding box center [283, 180] width 87 height 38
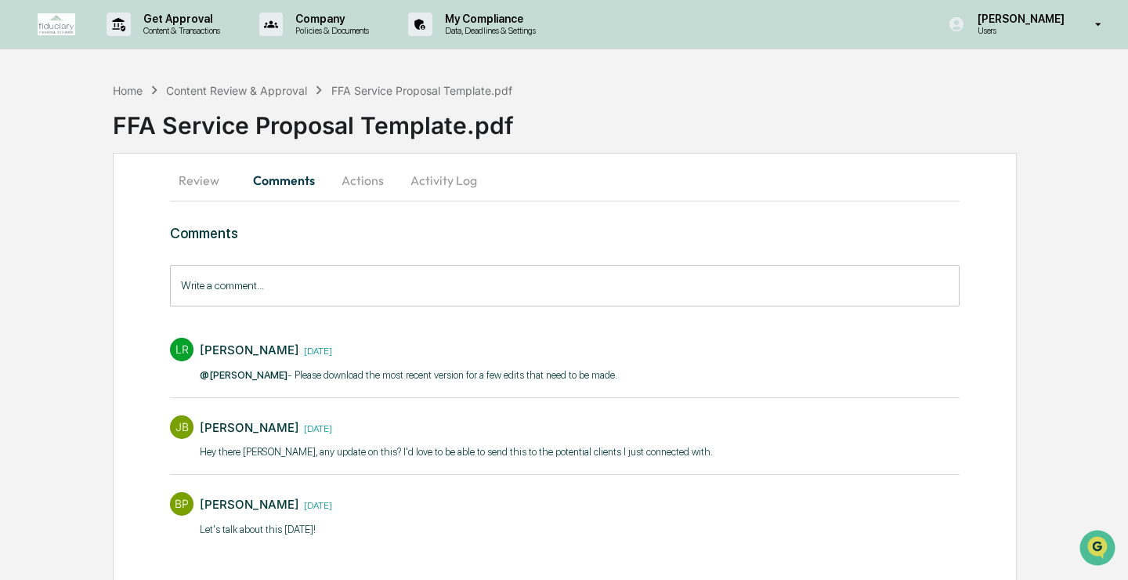
click at [191, 172] on button "Review" at bounding box center [205, 180] width 70 height 38
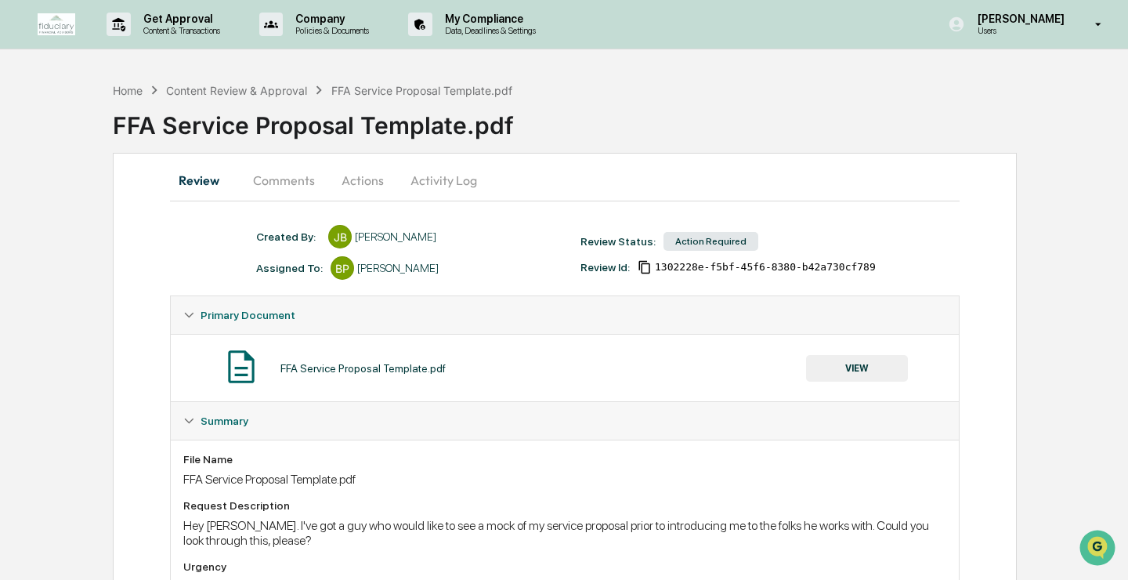
scroll to position [100, 0]
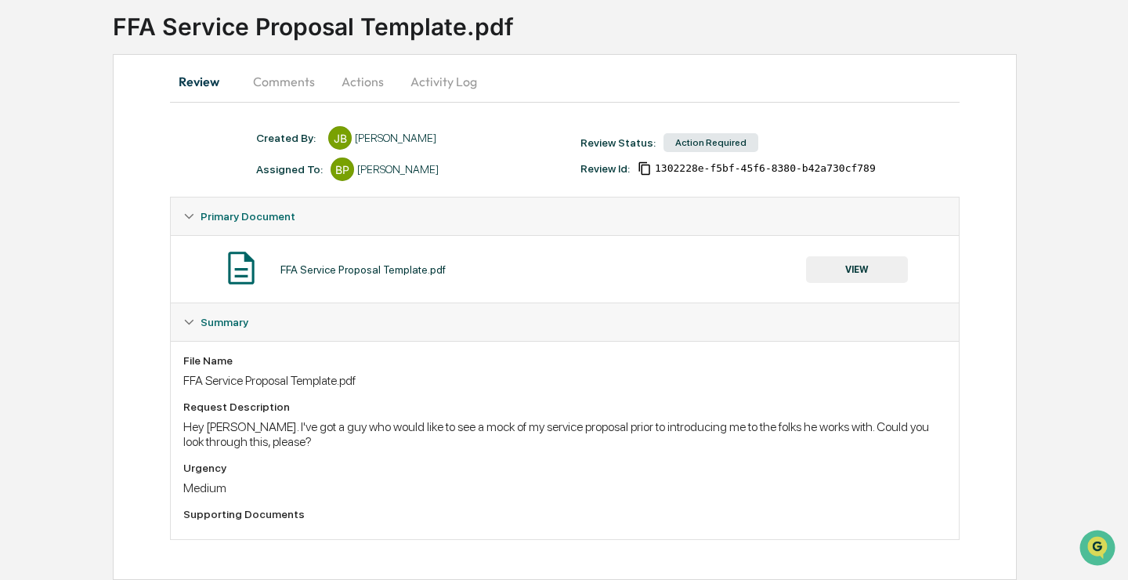
click at [856, 266] on button "VIEW" at bounding box center [857, 269] width 102 height 27
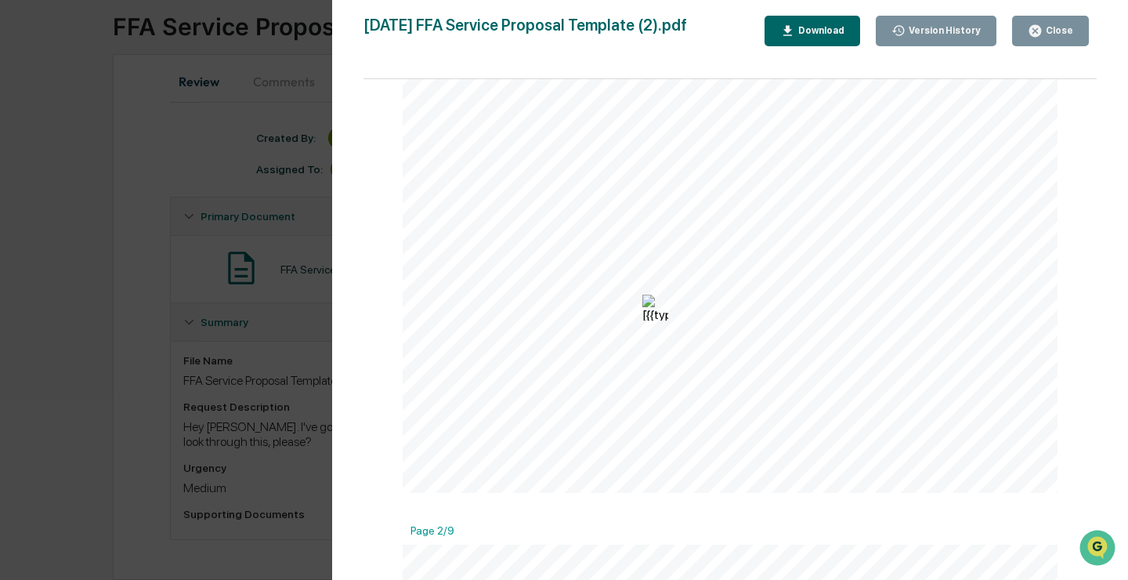
scroll to position [455, 0]
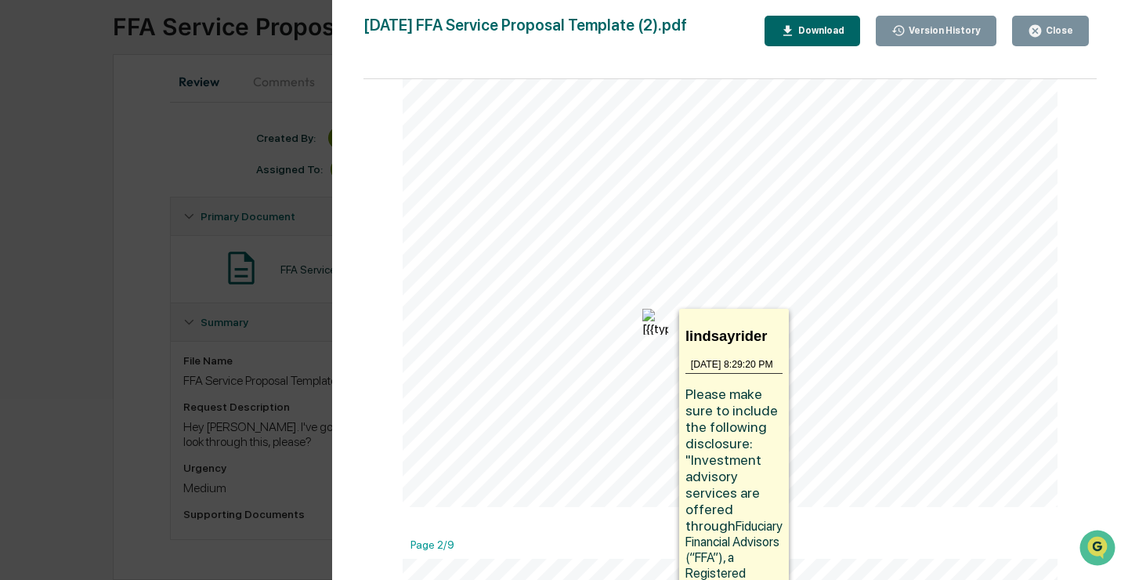
click at [657, 333] on img at bounding box center [655, 322] width 26 height 26
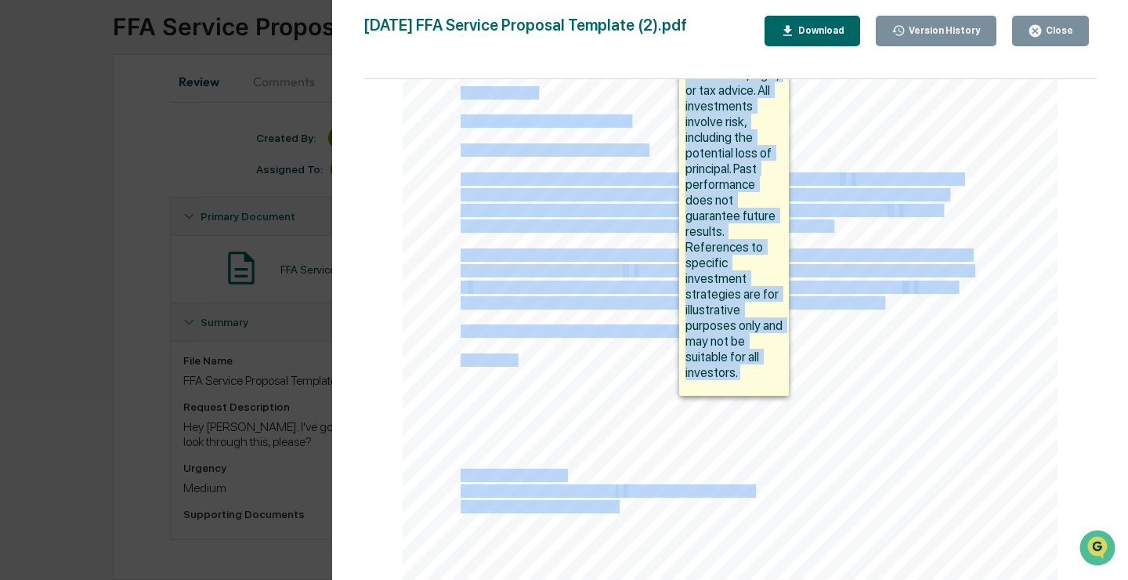
scroll to position [1117, 0]
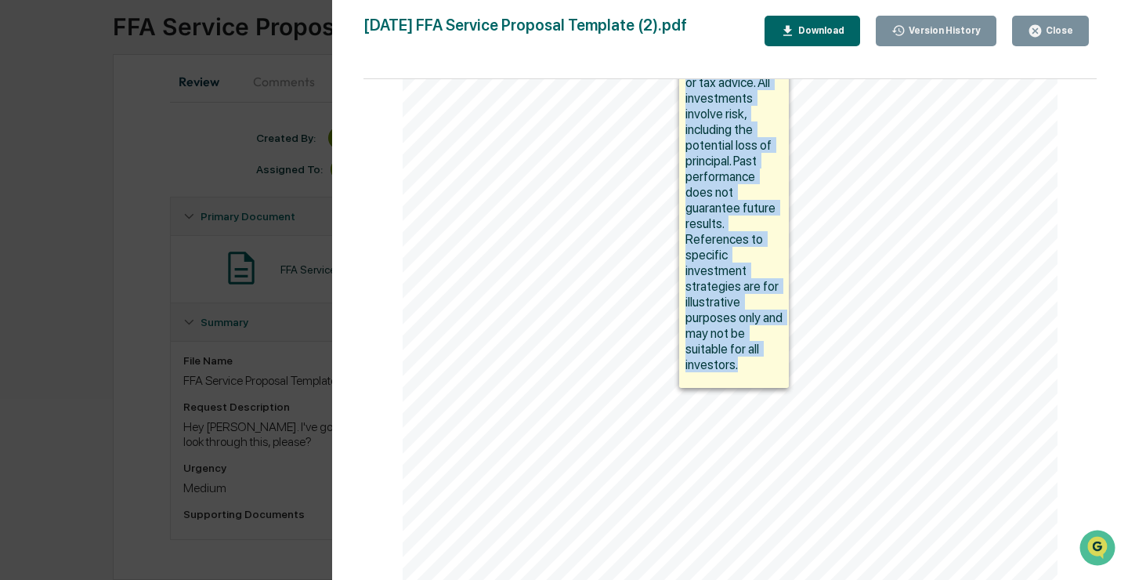
drag, startPoint x: 690, startPoint y: 240, endPoint x: 750, endPoint y: 330, distance: 107.7
click at [750, 330] on p "Please make sure to include the following disclosure: "Investment advisory serv…" at bounding box center [733, 47] width 97 height 649
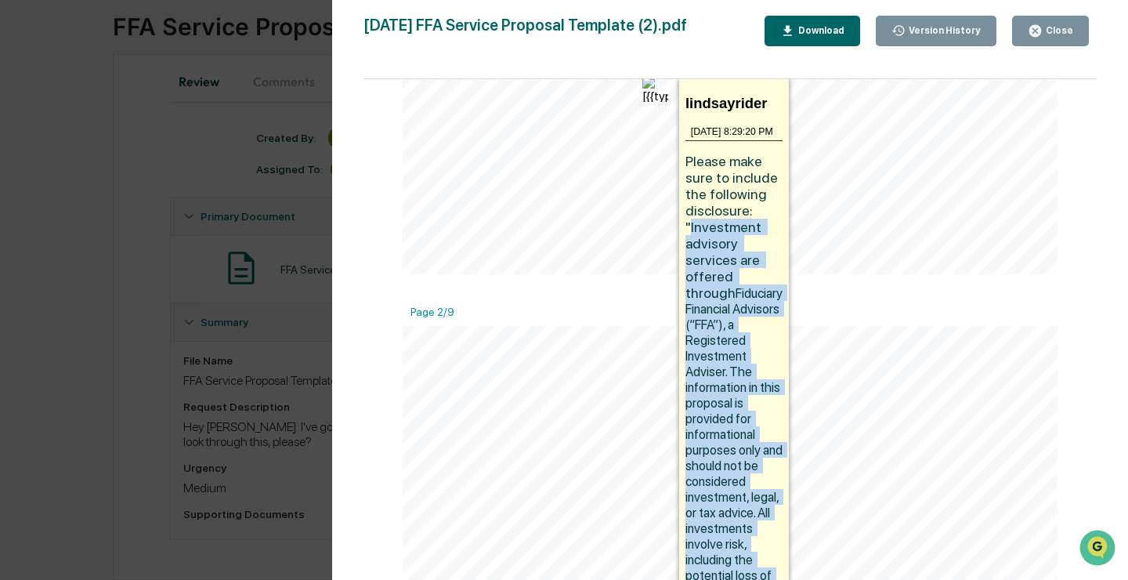
scroll to position [709, 0]
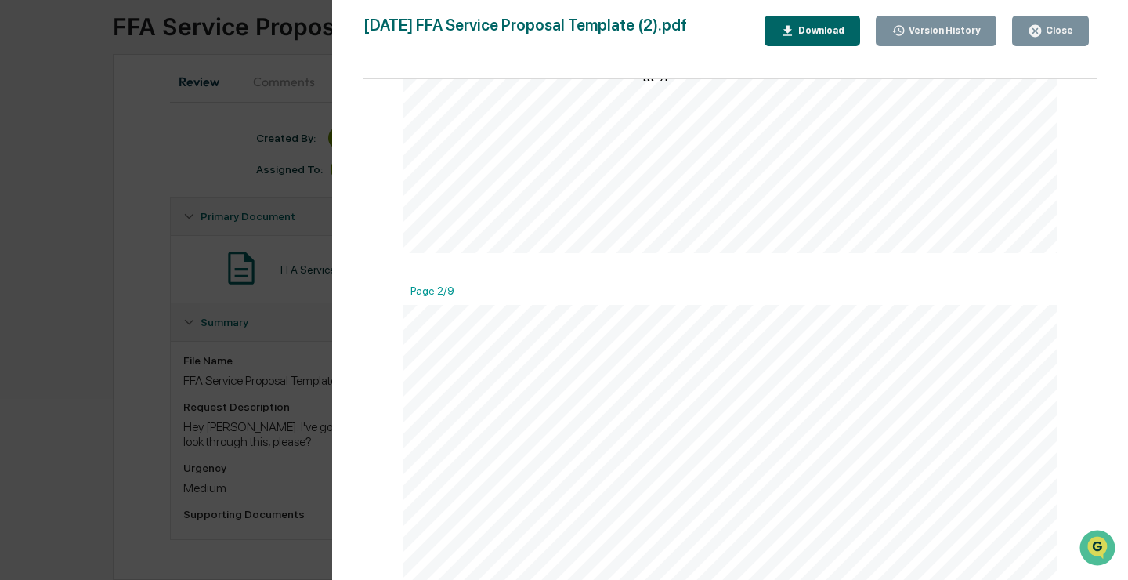
click at [807, 27] on div "Download" at bounding box center [819, 30] width 49 height 11
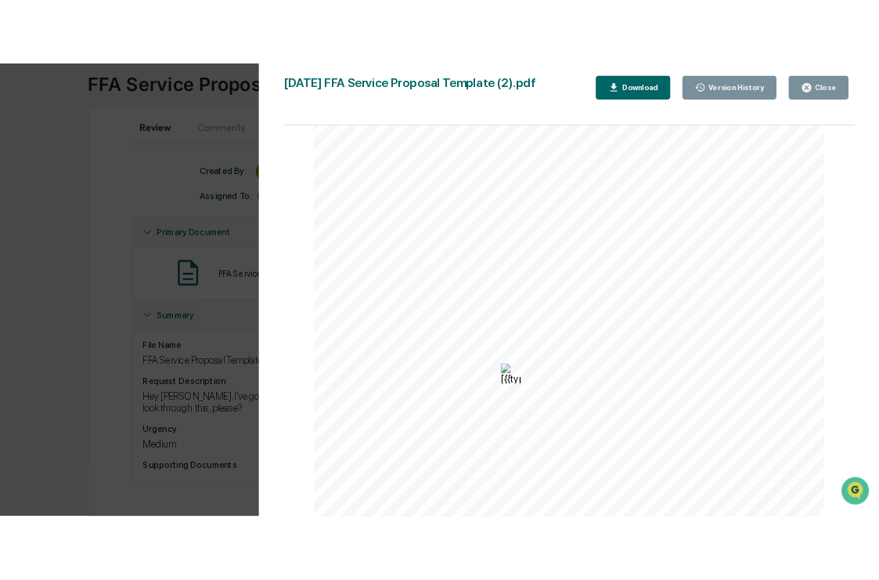
scroll to position [408, 0]
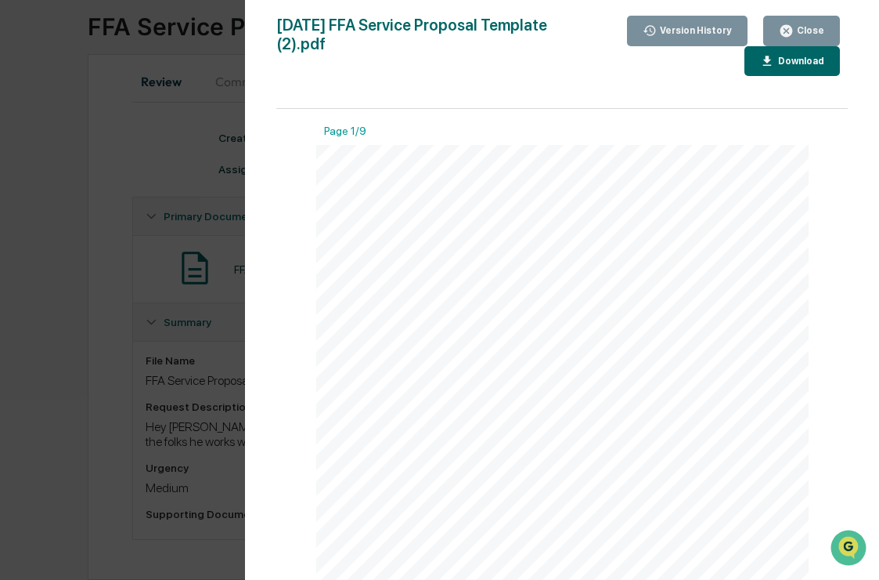
click at [812, 20] on button "Close" at bounding box center [802, 31] width 77 height 31
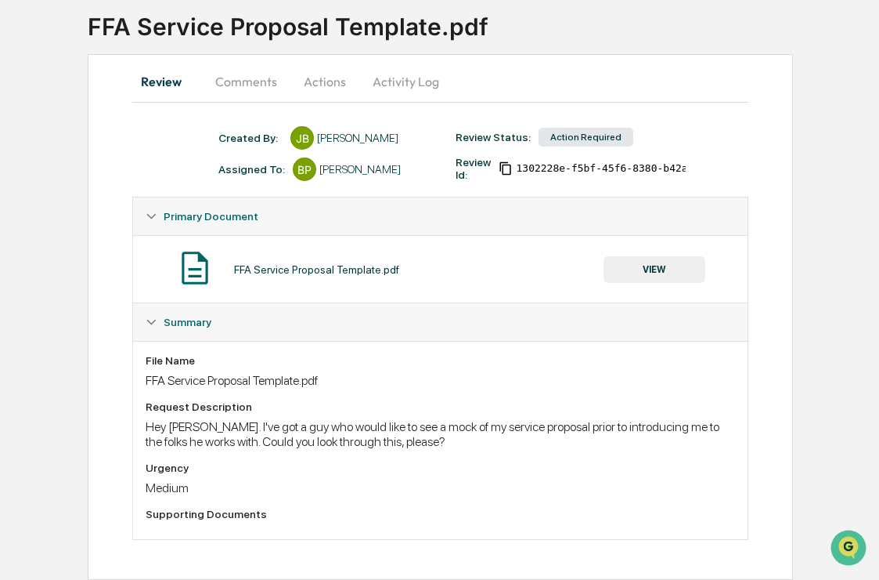
scroll to position [101, 0]
click at [299, 84] on button "Actions" at bounding box center [325, 82] width 70 height 38
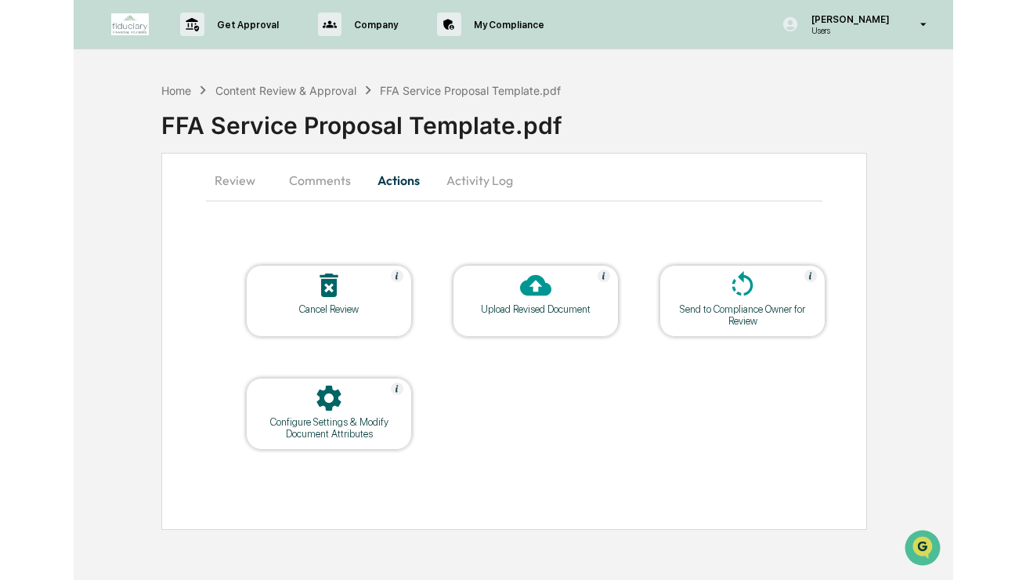
scroll to position [0, 0]
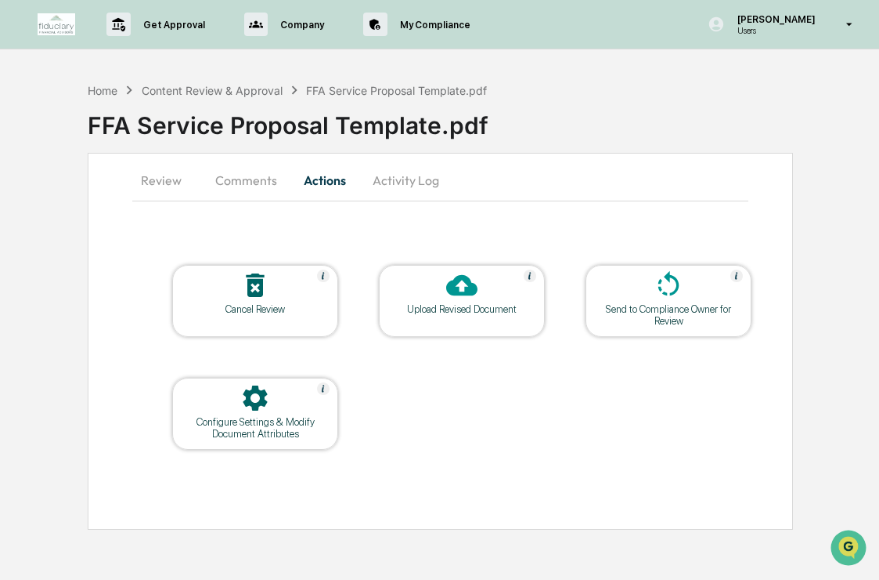
click at [456, 280] on icon at bounding box center [461, 285] width 31 height 21
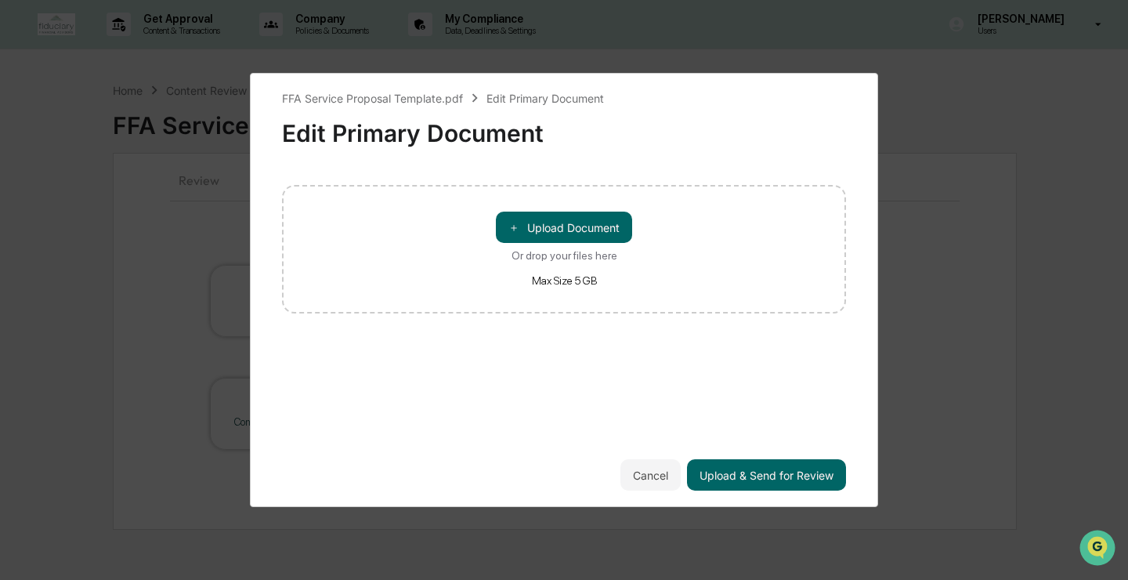
click at [999, 119] on div "FFA Service Proposal Template.pdf Edit Primary Document Edit Primary Document ＋…" at bounding box center [564, 290] width 1128 height 580
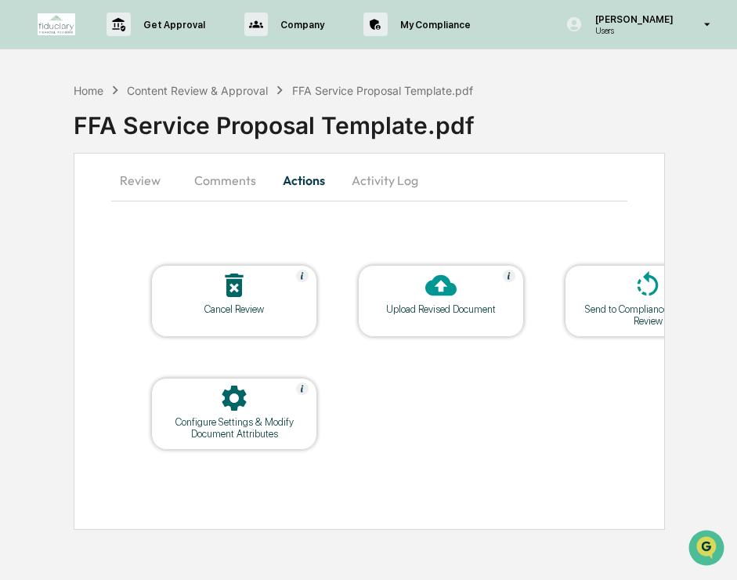
click at [434, 298] on icon at bounding box center [440, 284] width 31 height 31
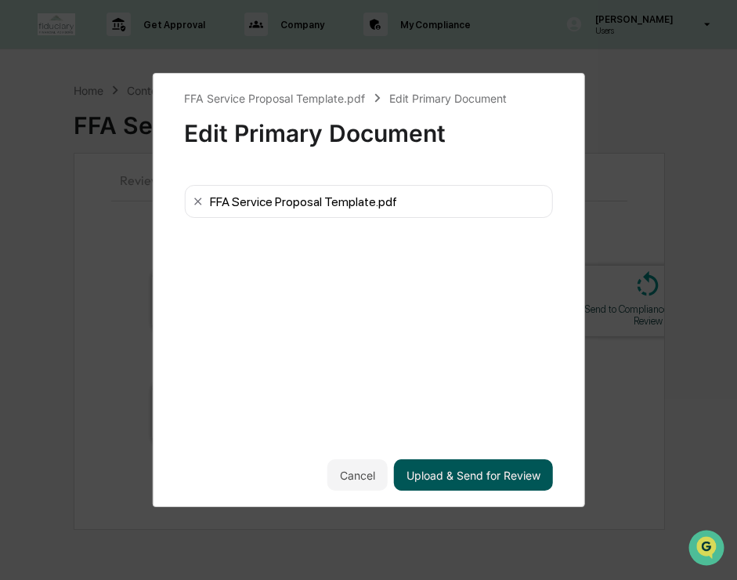
click at [475, 470] on button "Upload & Send for Review" at bounding box center [473, 474] width 159 height 31
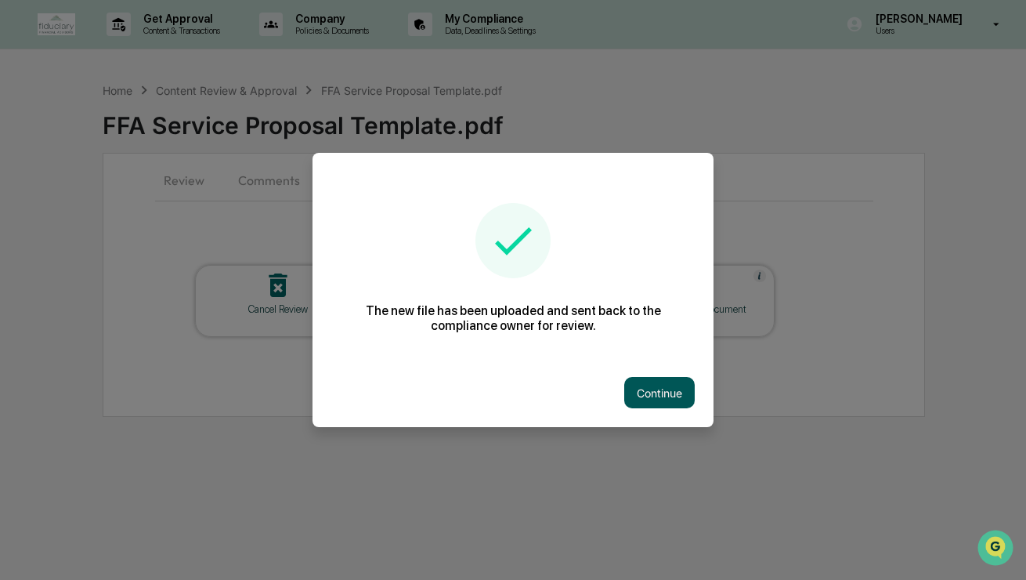
click at [663, 394] on button "Continue" at bounding box center [659, 392] width 70 height 31
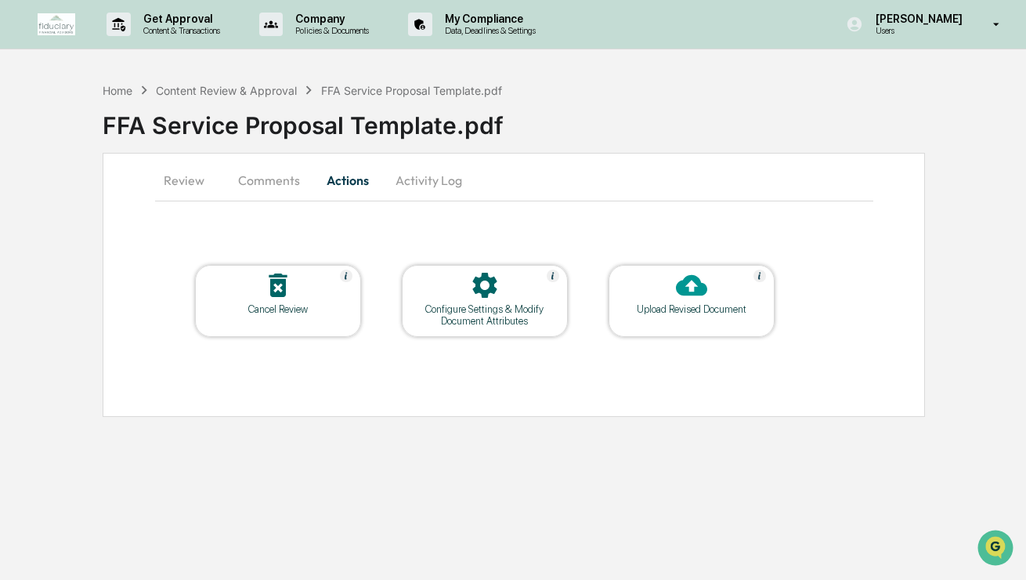
click at [291, 186] on button "Comments" at bounding box center [269, 180] width 87 height 38
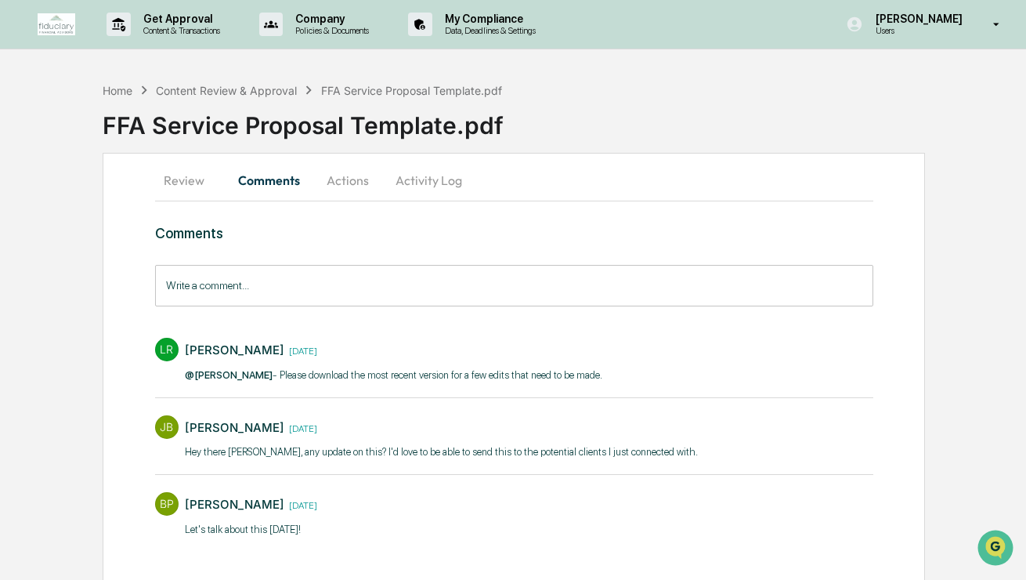
click at [283, 276] on input "Write a comment..." at bounding box center [514, 286] width 718 height 42
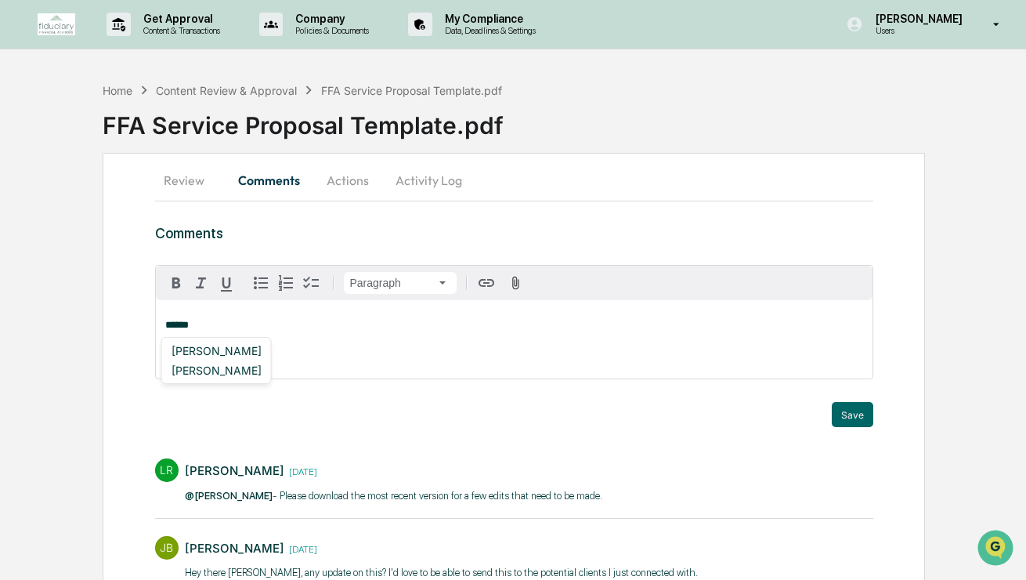
click at [211, 366] on div "Lindsay Rider" at bounding box center [216, 370] width 103 height 20
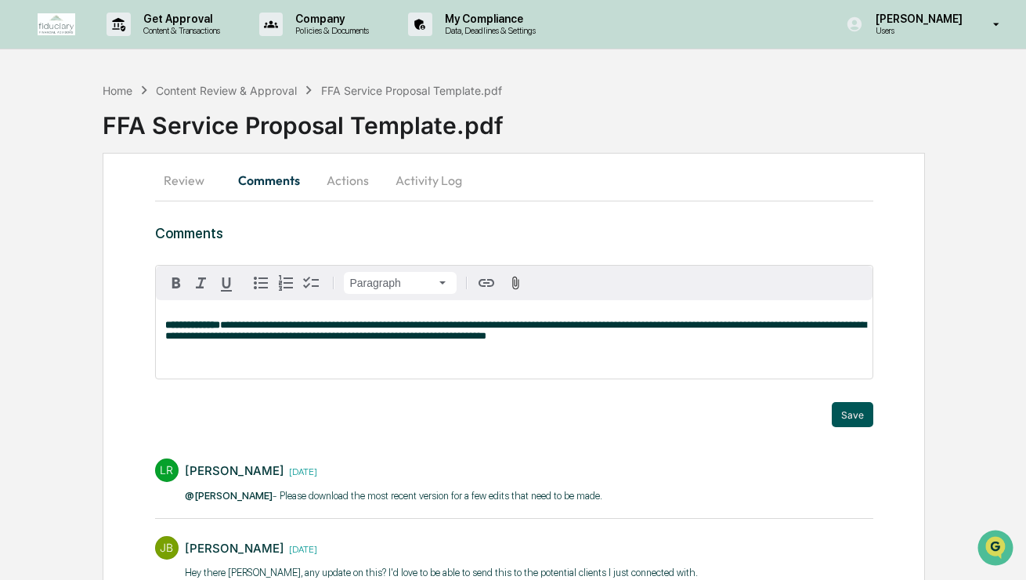
click at [865, 412] on button "Save" at bounding box center [853, 414] width 42 height 25
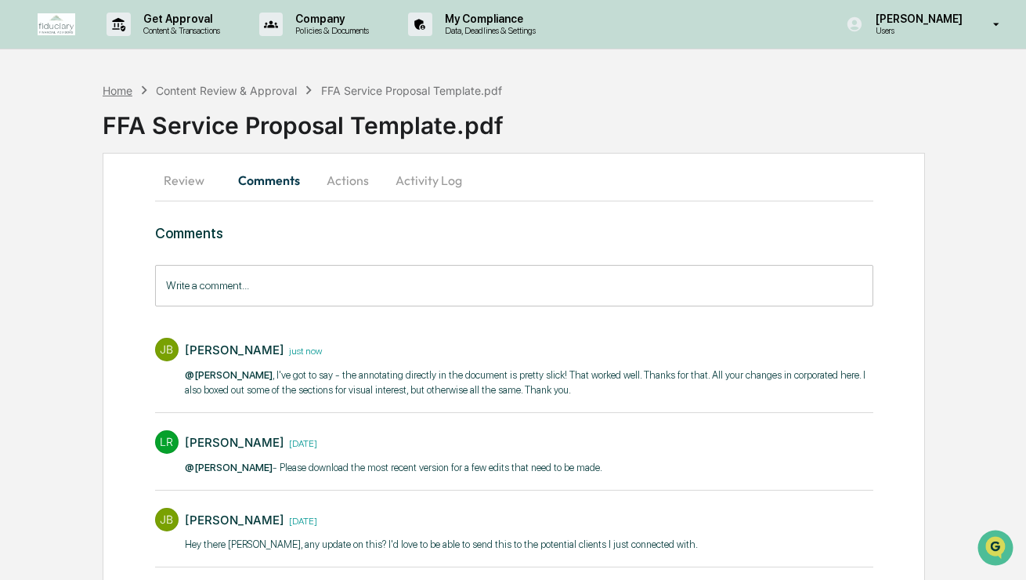
click at [120, 91] on div "Home" at bounding box center [118, 90] width 30 height 13
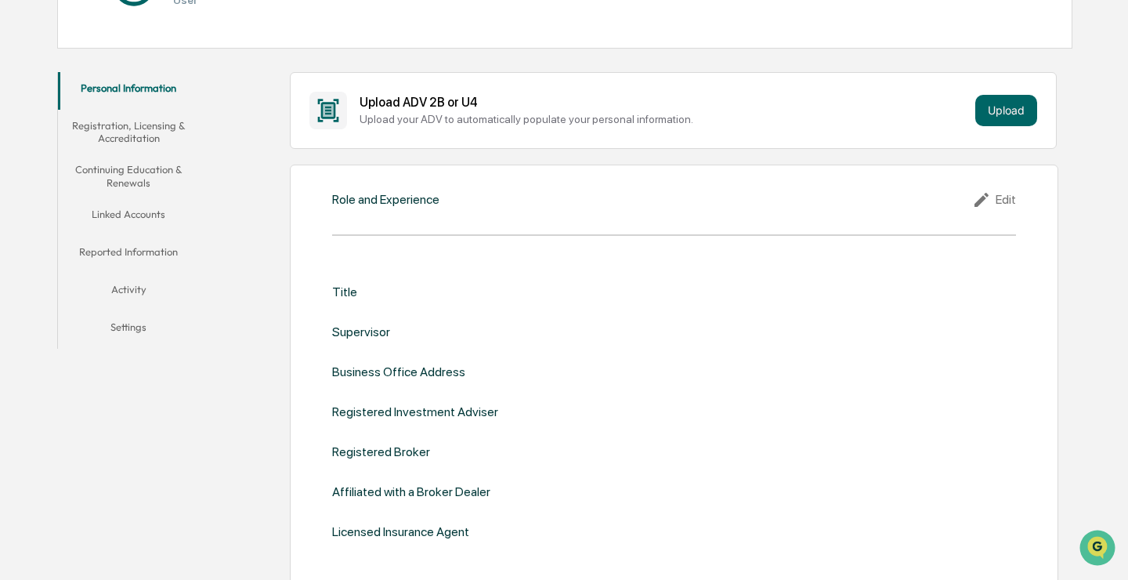
scroll to position [235, 0]
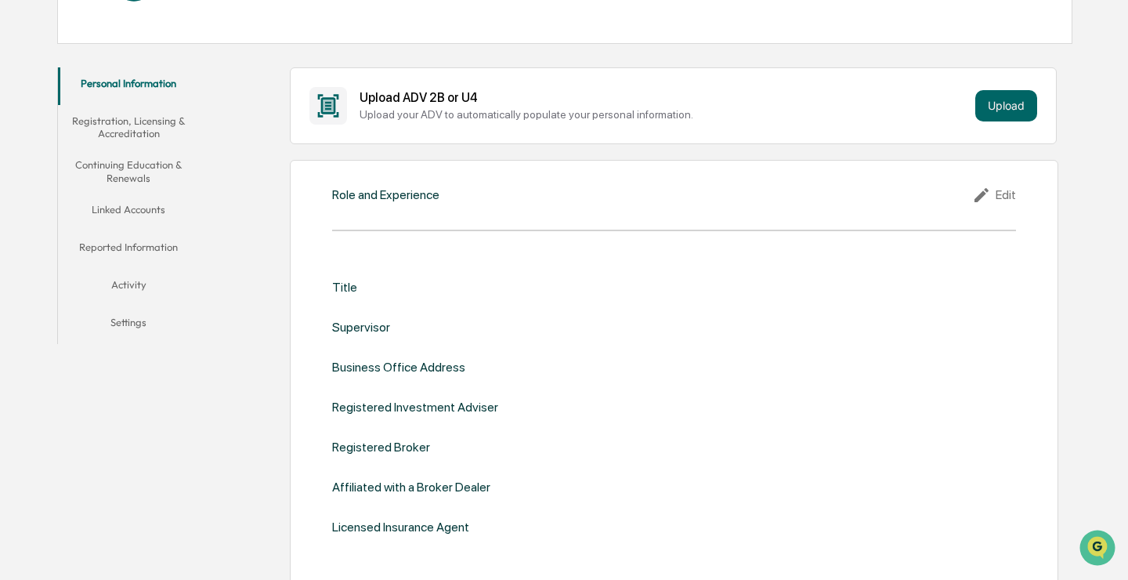
click at [138, 133] on button "Registration, Licensing & Accreditation" at bounding box center [128, 127] width 141 height 45
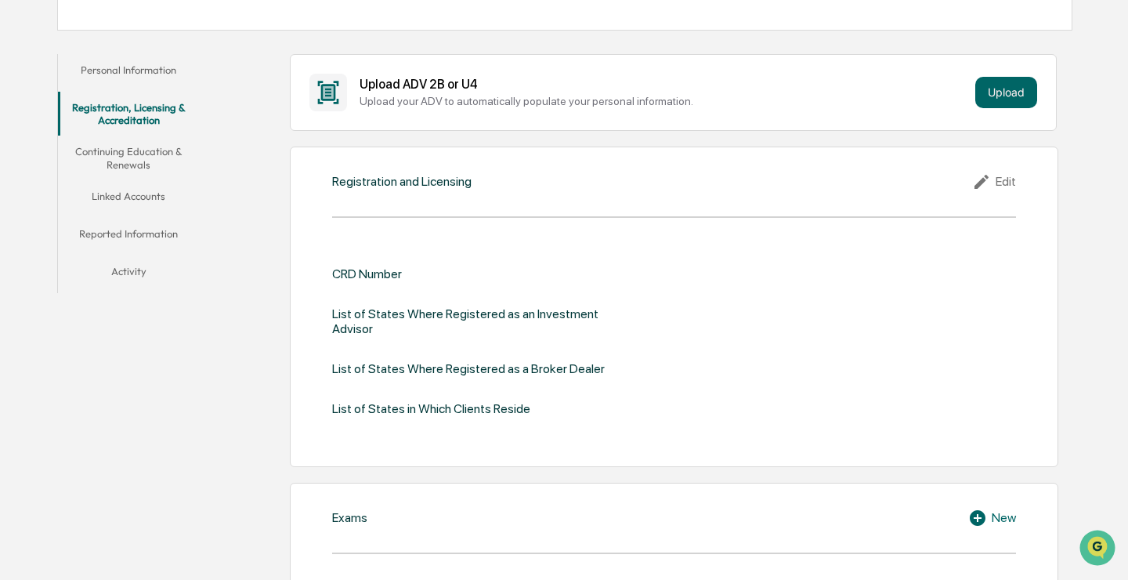
click at [143, 157] on button "Continuing Education & Renewals" at bounding box center [128, 157] width 141 height 45
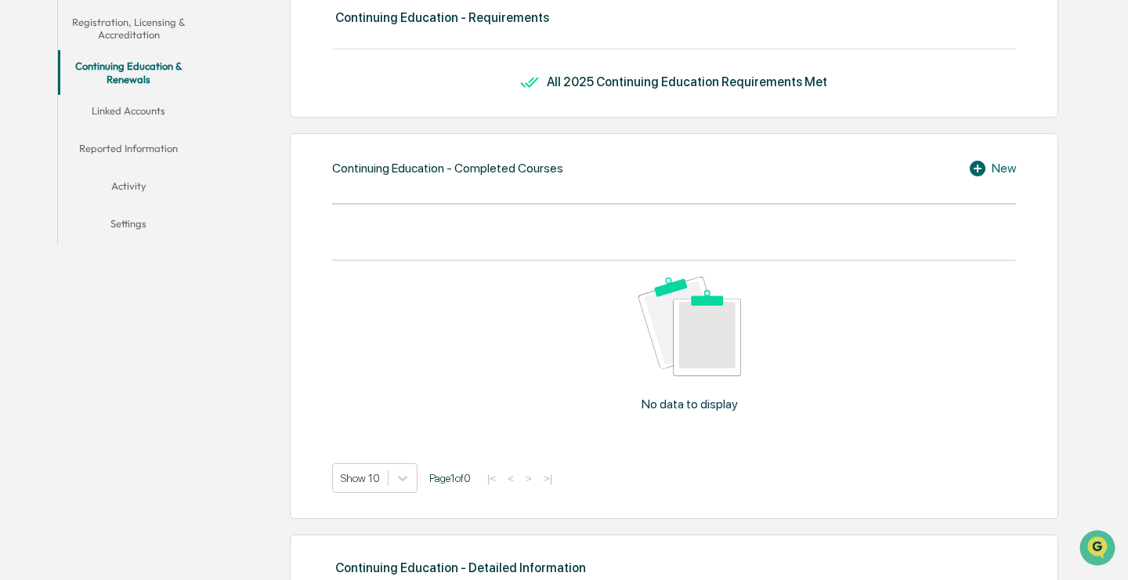
click at [123, 112] on button "Linked Accounts" at bounding box center [128, 114] width 141 height 38
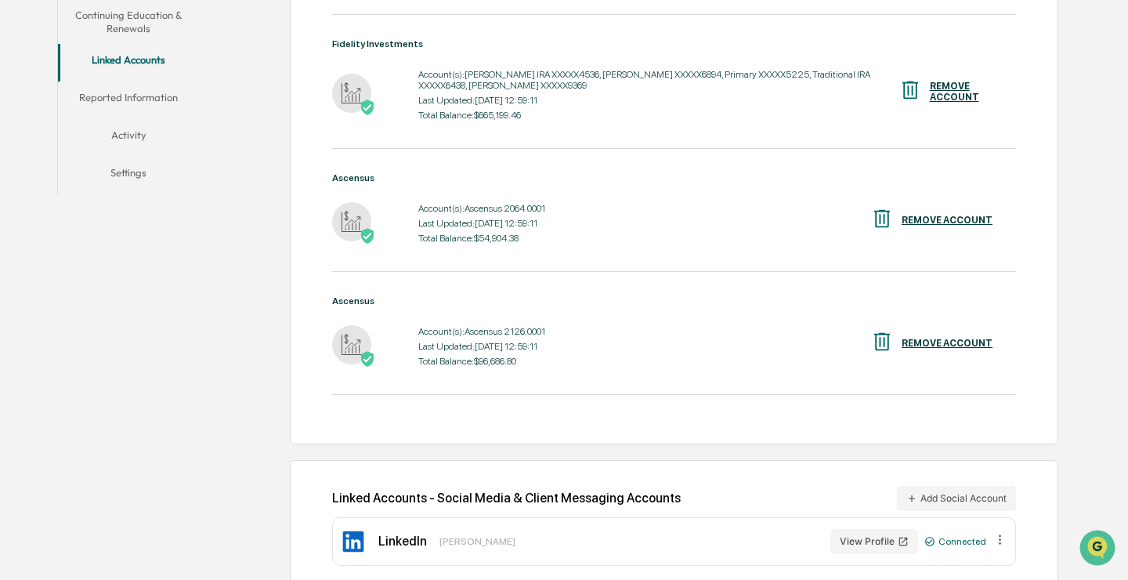
scroll to position [362, 0]
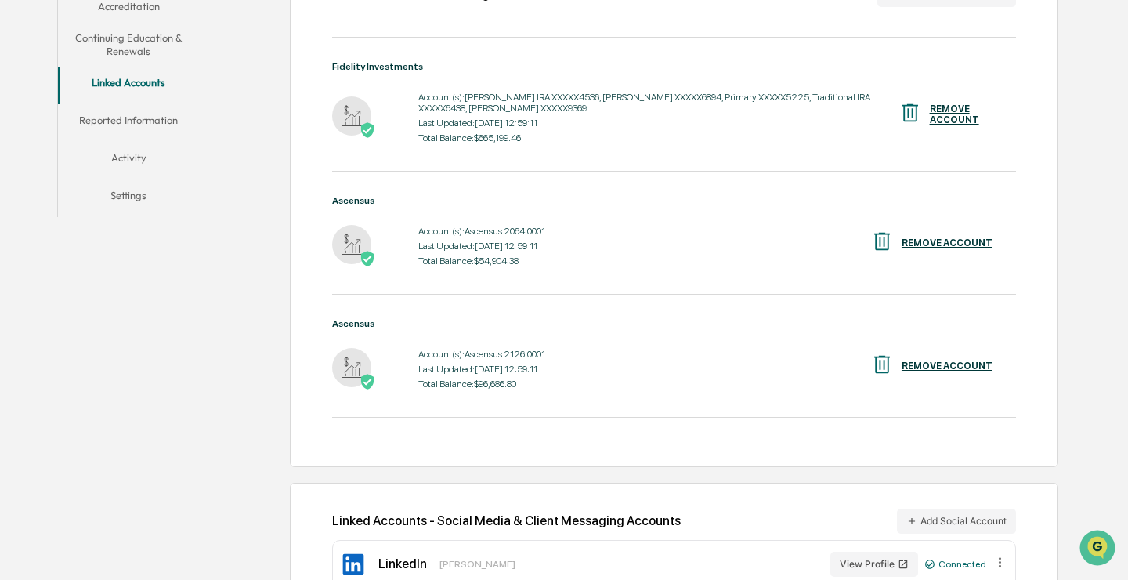
click at [133, 118] on button "Reported Information" at bounding box center [128, 123] width 141 height 38
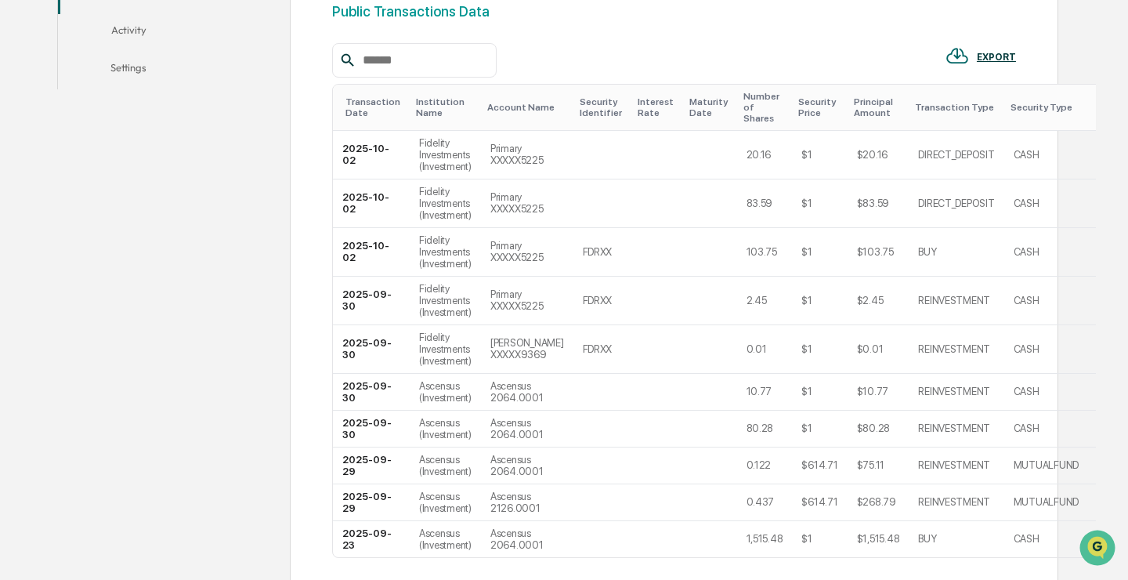
scroll to position [399, 0]
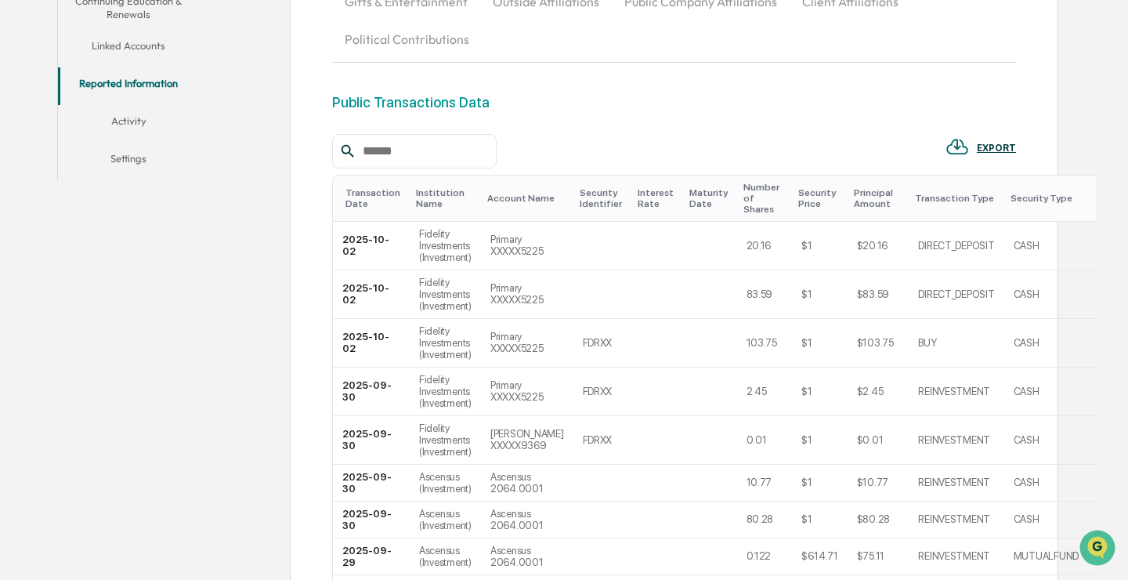
click at [137, 123] on button "Activity" at bounding box center [128, 124] width 141 height 38
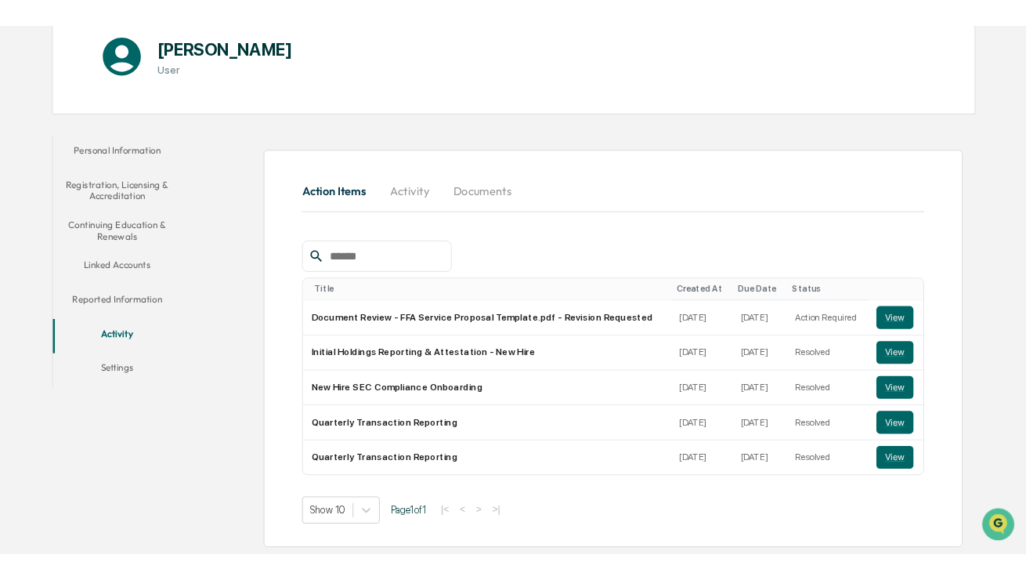
scroll to position [172, 0]
